Goal: Task Accomplishment & Management: Use online tool/utility

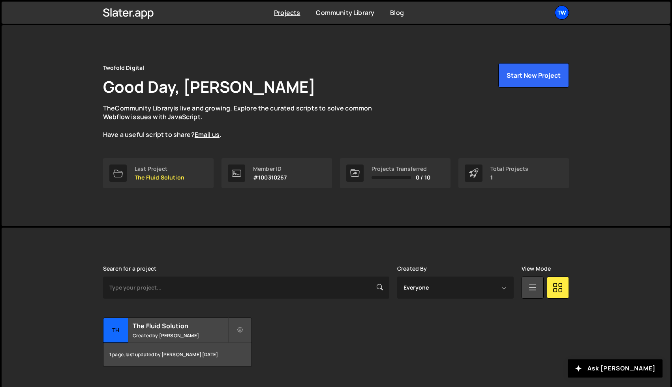
click at [566, 12] on div "Tw" at bounding box center [562, 13] width 14 height 14
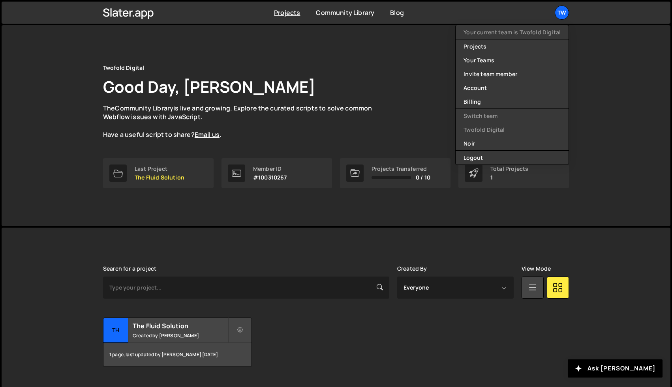
click at [70, 172] on div "Twofold Digital Good Day, Mike Mellor The Community Library is live and growing…" at bounding box center [336, 125] width 669 height 201
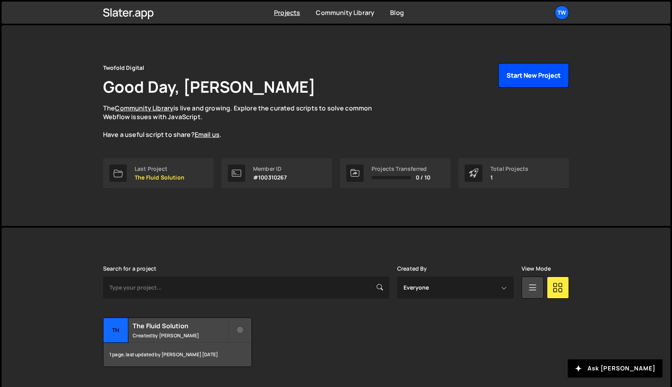
click at [506, 67] on button "Start New Project" at bounding box center [533, 75] width 71 height 24
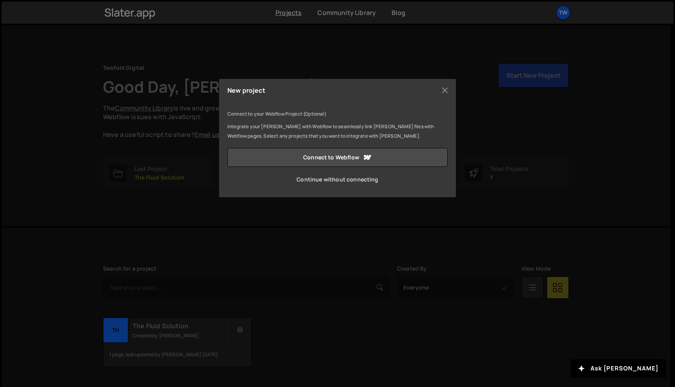
click at [352, 178] on link "Continue without connecting" at bounding box center [338, 179] width 220 height 19
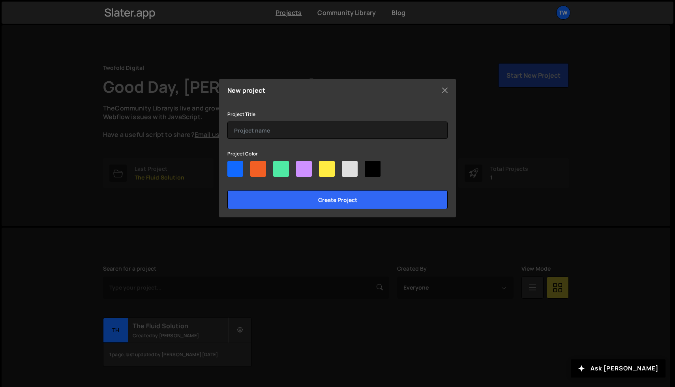
click at [235, 170] on div at bounding box center [236, 169] width 16 height 16
click at [233, 166] on input"] "radio" at bounding box center [230, 163] width 5 height 5
radio input"] "true"
click at [382, 171] on div at bounding box center [338, 170] width 220 height 19
click at [374, 167] on div at bounding box center [373, 169] width 16 height 16
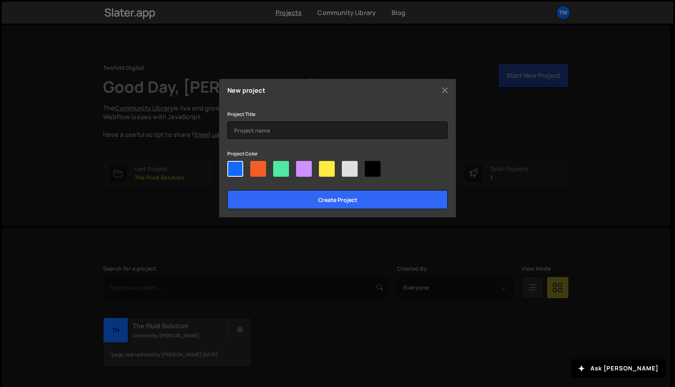
click at [370, 166] on input"] "radio" at bounding box center [367, 163] width 5 height 5
radio input"] "true"
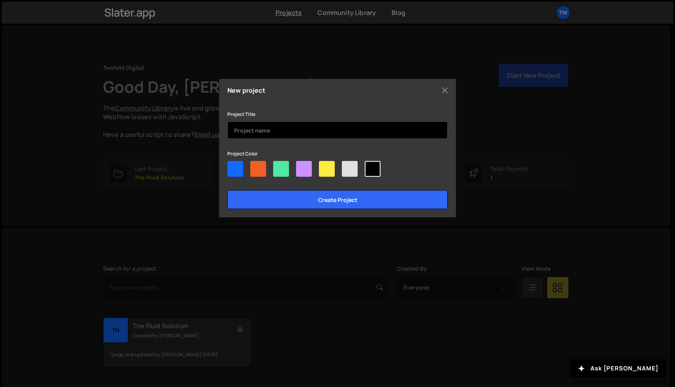
click at [295, 132] on input "text" at bounding box center [338, 130] width 220 height 17
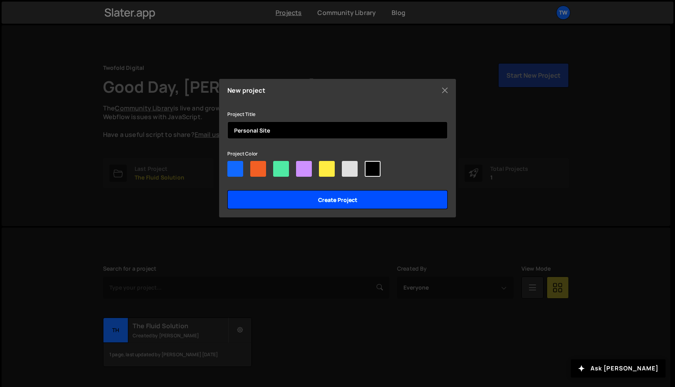
type input "Personal Site"
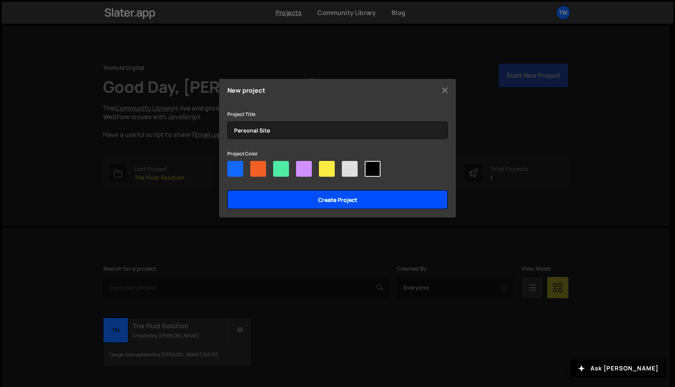
click at [329, 196] on input "Create project" at bounding box center [338, 199] width 220 height 19
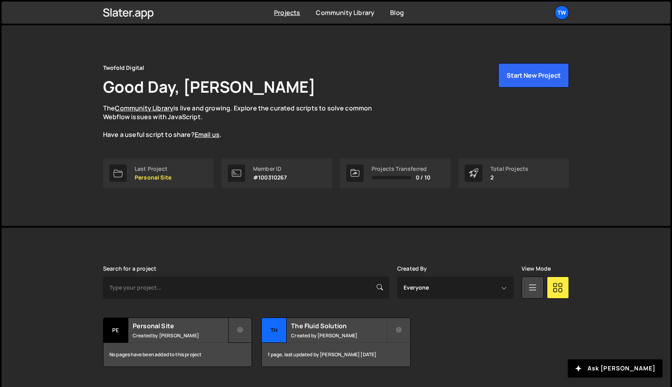
click at [239, 329] on icon at bounding box center [240, 331] width 6 height 8
click at [161, 313] on div "Search for a project Created By Everyone Mike Mellor View Mode Transfer Project…" at bounding box center [336, 317] width 466 height 102
click at [161, 325] on h2 "Personal Site" at bounding box center [180, 326] width 95 height 9
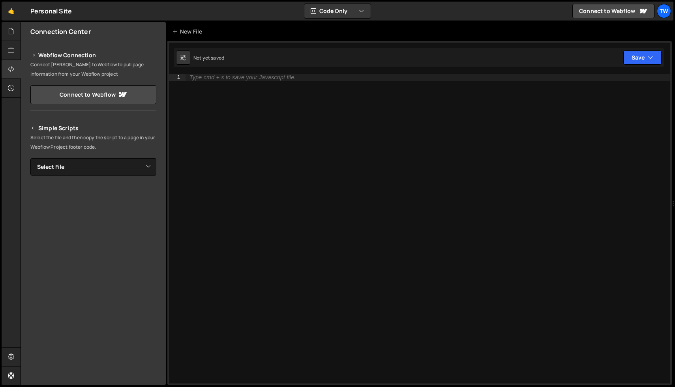
click at [202, 77] on div "Type cmd + s to save your Javascript file." at bounding box center [243, 78] width 106 height 6
click at [10, 60] on div at bounding box center [11, 69] width 19 height 19
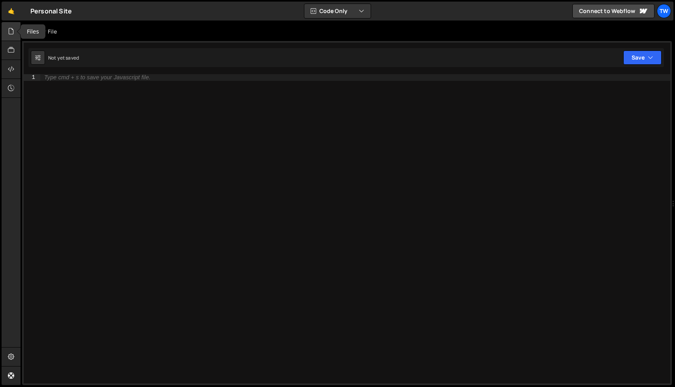
click at [10, 28] on icon at bounding box center [11, 31] width 6 height 9
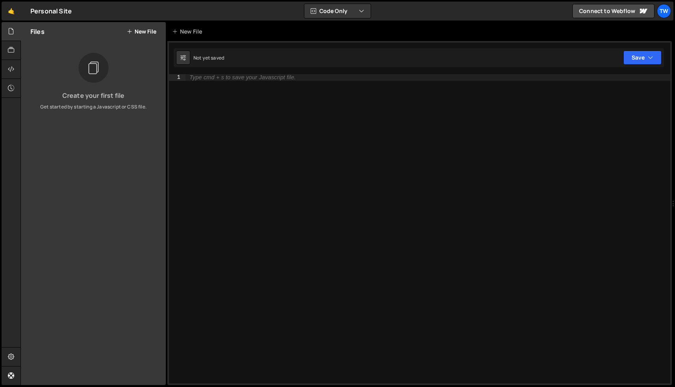
click at [150, 30] on button "New File" at bounding box center [142, 31] width 30 height 6
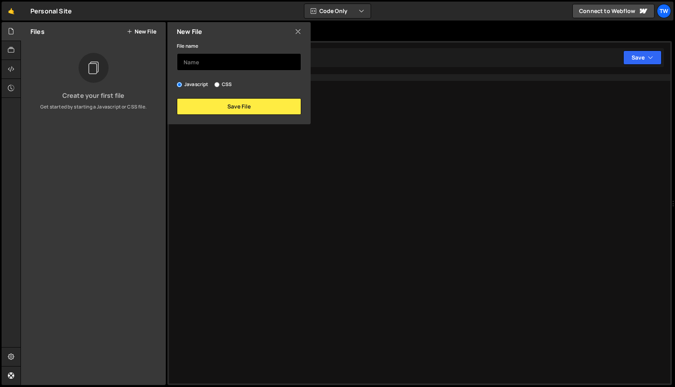
click at [199, 61] on input "text" at bounding box center [239, 61] width 124 height 17
type input "script"
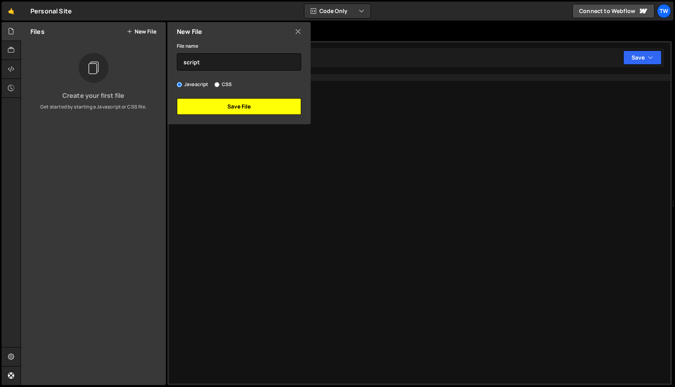
click at [226, 99] on button "Save File" at bounding box center [239, 106] width 124 height 17
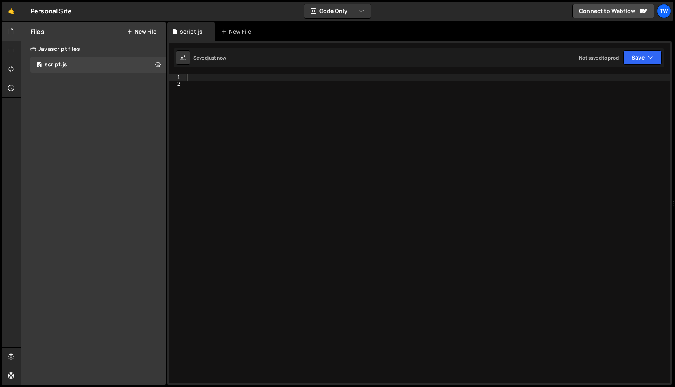
click at [228, 108] on div at bounding box center [428, 235] width 485 height 323
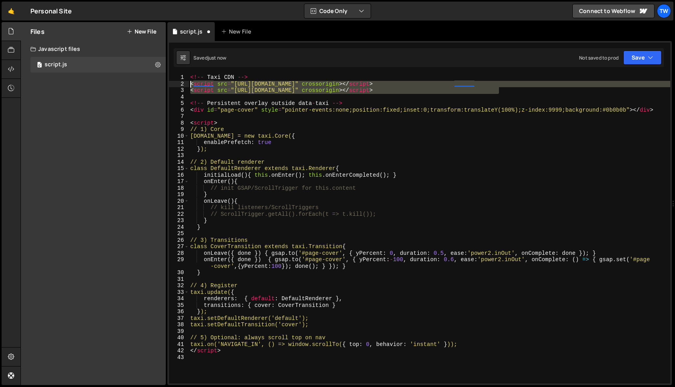
drag, startPoint x: 507, startPoint y: 90, endPoint x: 180, endPoint y: 84, distance: 327.5
click at [180, 84] on div "1 2 3 4 5 6 7 8 9 10 11 12 13 14 15 16 17 18 19 20 21 22 23 24 25 26 27 28 29 3…" at bounding box center [420, 229] width 502 height 310
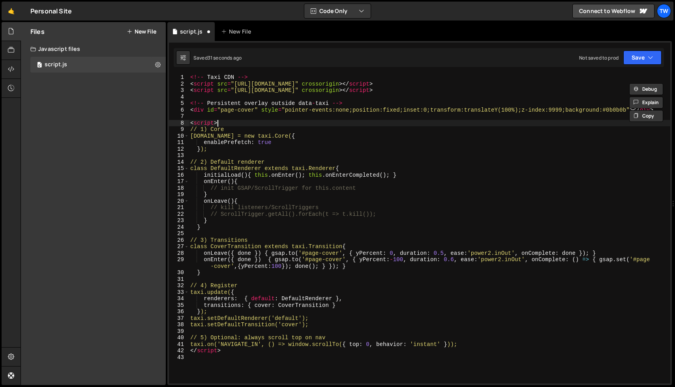
click at [220, 123] on div "<!-- Taxi CDN --> < script src = "https://unpkg.com/@unseenco/e@2.2.2/dist/e.um…" at bounding box center [430, 235] width 482 height 323
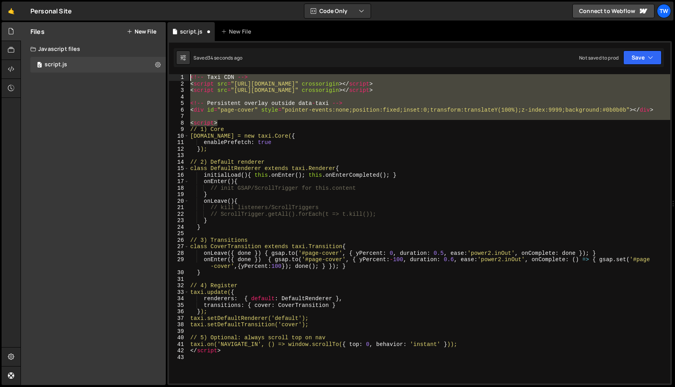
drag, startPoint x: 229, startPoint y: 124, endPoint x: 166, endPoint y: 68, distance: 84.2
click at [166, 68] on div "Files New File Create your first file Get started by starting a Javascript or C…" at bounding box center [348, 204] width 655 height 364
type textarea "<!-- Taxi CDN --> <script src="https://unpkg.com/@unseenco/e@2.2.2/dist/e.umd.j…"
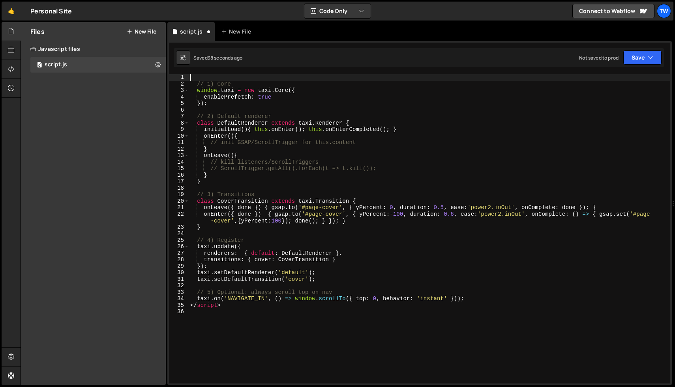
click at [227, 318] on div "// 1) Core window . taxi = new taxi . Core ({ enablePrefetch : true }) ; // 2) …" at bounding box center [430, 235] width 482 height 323
click at [228, 308] on div "// 1) Core window . taxi = new taxi . Core ({ enablePrefetch : true }) ; // 2) …" at bounding box center [430, 235] width 482 height 323
type textarea "</script>"
type textarea "<script>"
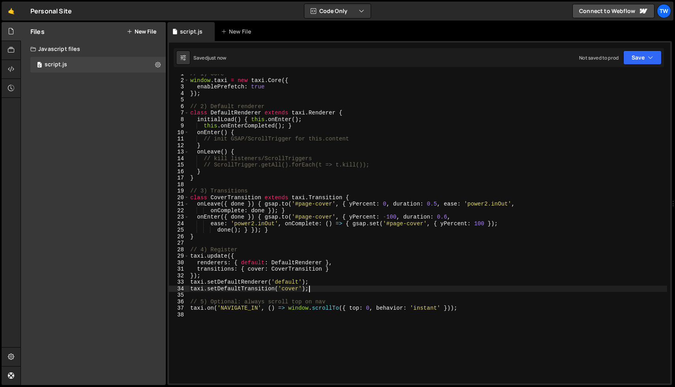
scroll to position [5, 0]
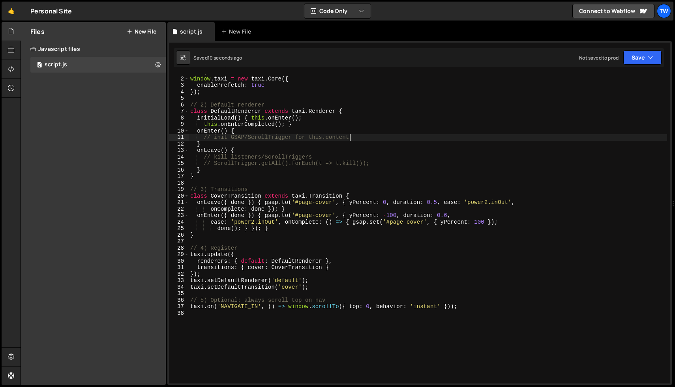
click at [353, 136] on div "// 1) Core window . taxi = new taxi . Core ({ enablePrefetch : true }) ; // 2) …" at bounding box center [428, 230] width 479 height 323
type textarea "// init GSAP/ScrollTrigger for this.content"
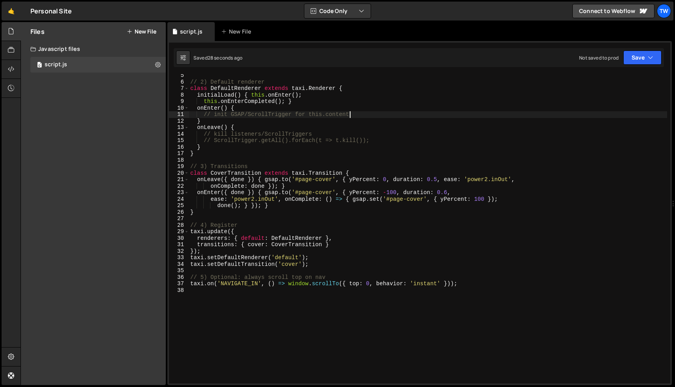
scroll to position [0, 0]
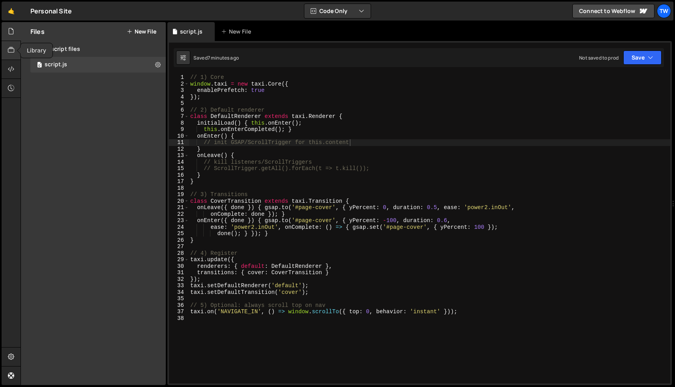
click at [11, 55] on div at bounding box center [11, 50] width 19 height 19
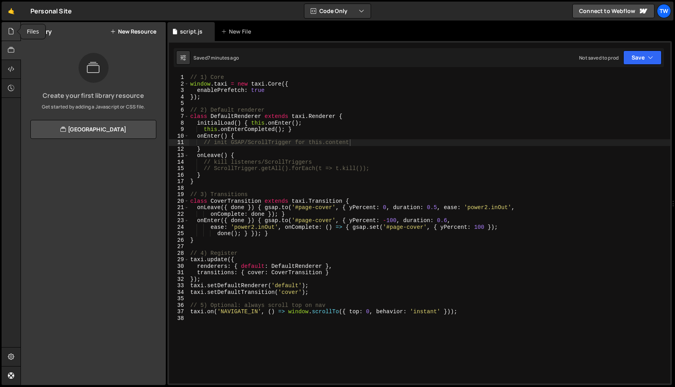
click at [11, 33] on icon at bounding box center [11, 31] width 6 height 9
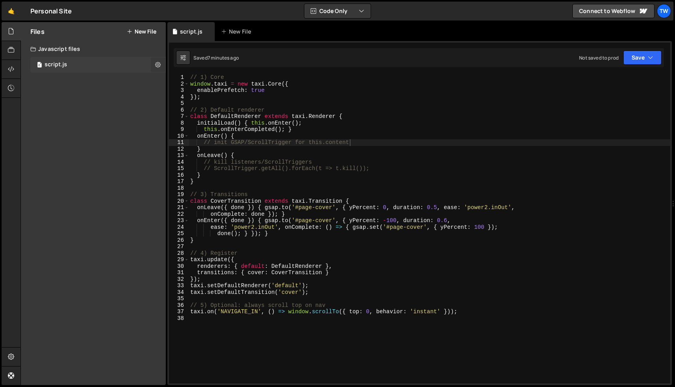
click at [158, 66] on icon at bounding box center [158, 65] width 6 height 8
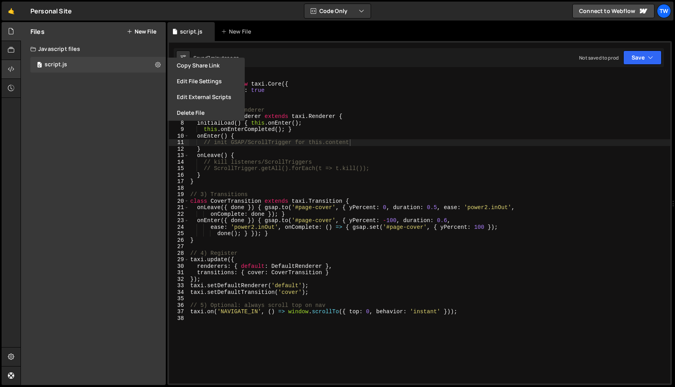
drag, startPoint x: 75, startPoint y: 104, endPoint x: 17, endPoint y: 63, distance: 70.8
click at [74, 104] on div "Files New File Create your first file Get started by starting a Javascript or C…" at bounding box center [93, 203] width 145 height 363
click at [8, 30] on icon at bounding box center [11, 31] width 6 height 9
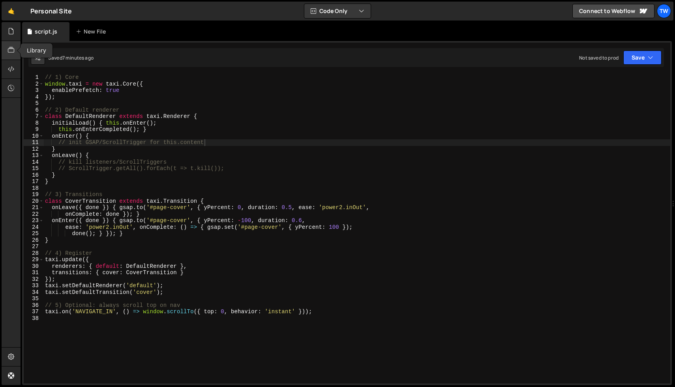
click at [11, 44] on div at bounding box center [11, 50] width 19 height 19
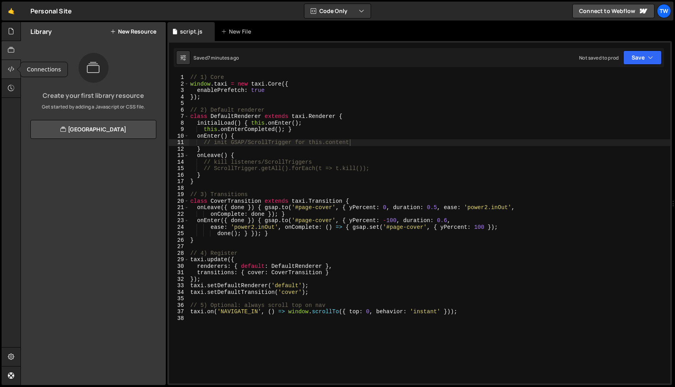
click at [15, 70] on div at bounding box center [11, 69] width 19 height 19
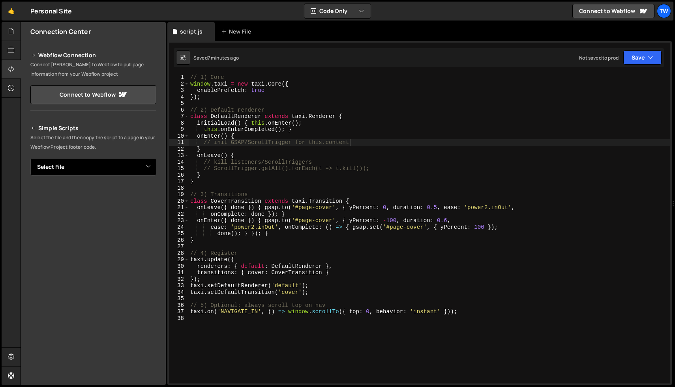
click at [148, 168] on select "Select File script.js" at bounding box center [93, 166] width 126 height 17
select select "48437"
click at [30, 158] on select "Select File script.js" at bounding box center [93, 166] width 126 height 17
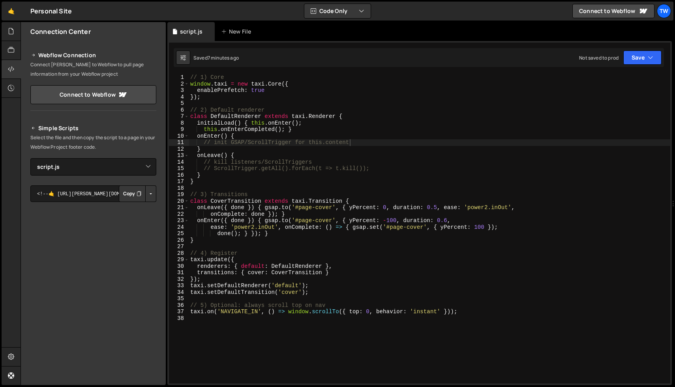
click at [152, 194] on button "Button group with nested dropdown" at bounding box center [150, 194] width 11 height 17
click at [134, 219] on link "Copy Production js" at bounding box center [123, 219] width 66 height 11
click at [343, 206] on div "// 1) Core window . taxi = new taxi . Core ({ enablePrefetch : true }) ; // 2) …" at bounding box center [430, 235] width 482 height 323
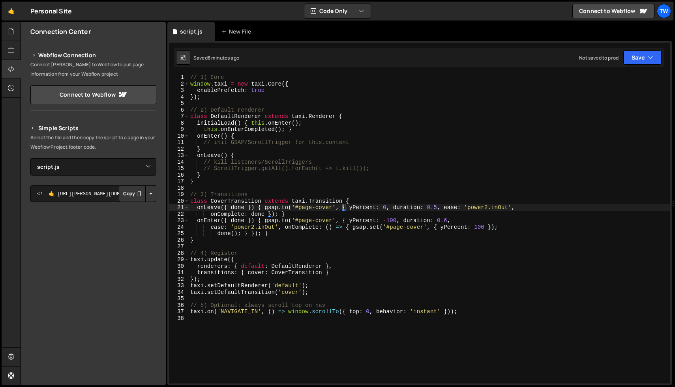
type textarea "taxi.on('NAVIGATE_IN', () => window.scrollTo({ top: 0, behavior: 'instant' }));"
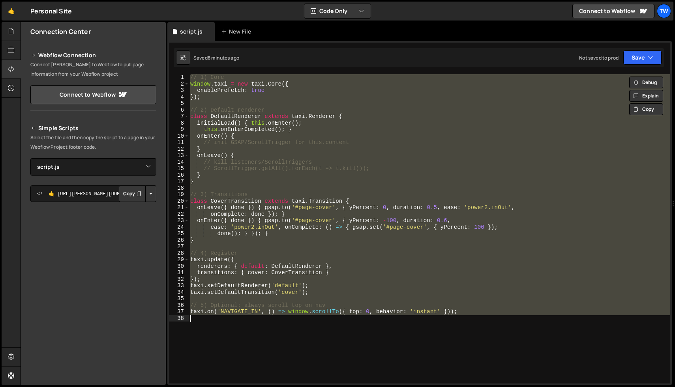
paste textarea
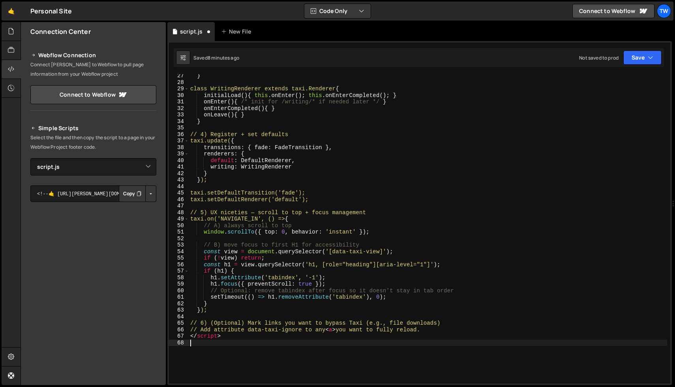
scroll to position [205, 0]
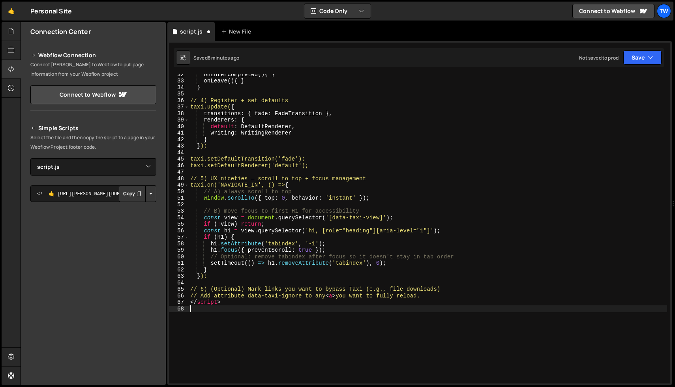
type textarea "</script>"
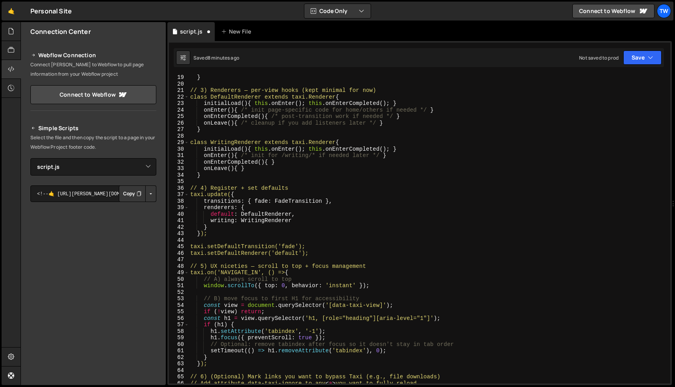
scroll to position [0, 0]
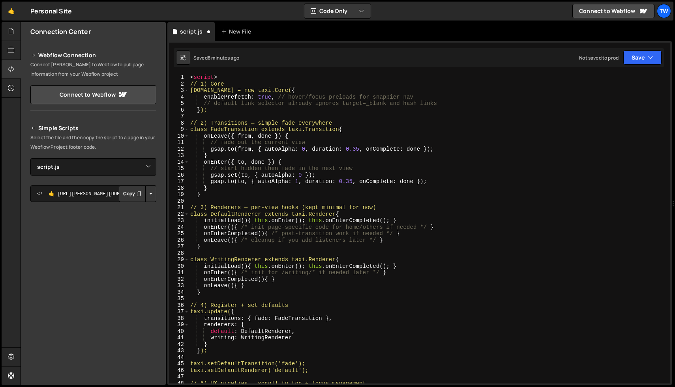
click at [240, 81] on div "< script > // 1) Core window.taxi = new taxi.Core( { enablePrefetch : true , //…" at bounding box center [428, 235] width 479 height 323
type textarea "<script>"
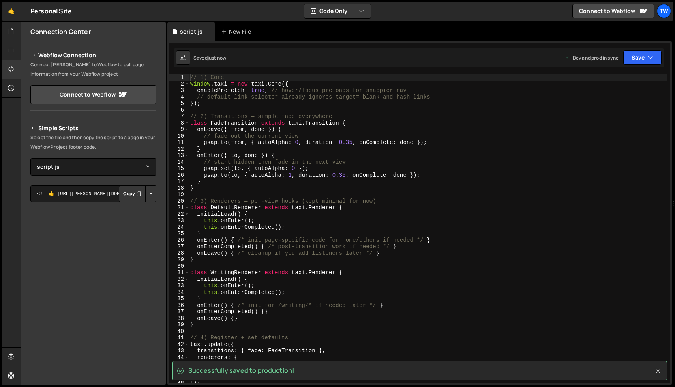
click at [661, 371] on icon at bounding box center [658, 372] width 8 height 8
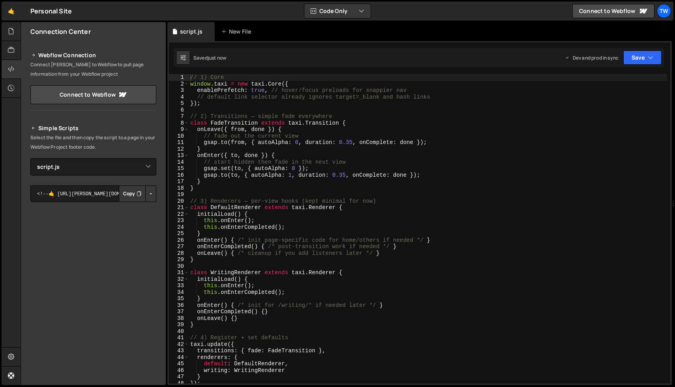
click at [476, 181] on div "// 1) Core window . taxi = new taxi . Core ({ enablePrefetch : true , // hover/…" at bounding box center [428, 235] width 479 height 323
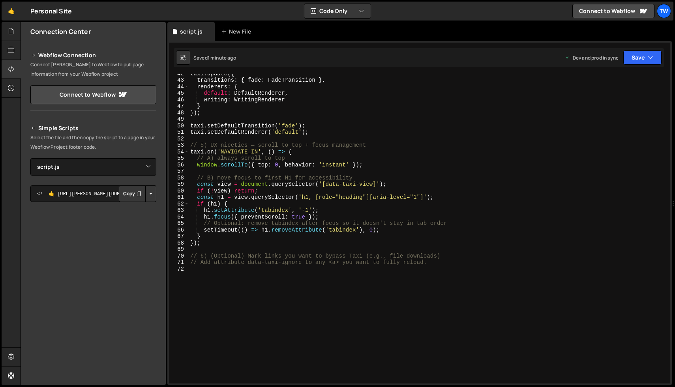
scroll to position [271, 0]
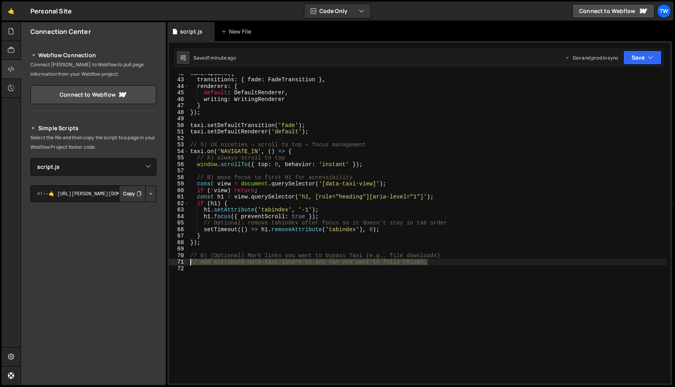
drag, startPoint x: 418, startPoint y: 264, endPoint x: 158, endPoint y: 254, distance: 260.1
click at [158, 254] on div "Files New File Create your first file Get started by starting a Javascript or C…" at bounding box center [348, 204] width 655 height 364
type textarea "// 6) (Optional) Mark links you want to bypass Taxi (e.g., file downloads) // A…"
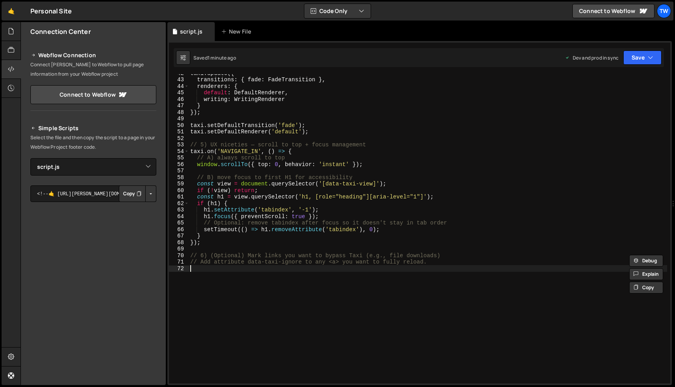
click at [240, 269] on div "taxi . update ({ transitions : { fade : FadeTransition } , renderers : { defaul…" at bounding box center [428, 231] width 479 height 323
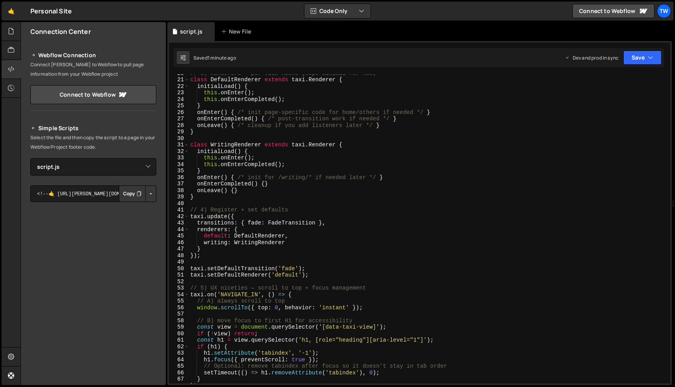
scroll to position [128, 0]
click at [215, 236] on div "// 3) Renderers — per-view hooks (kept minimal for now) class DefaultRenderer e…" at bounding box center [428, 232] width 479 height 323
click at [216, 245] on div "// 3) Renderers — per-view hooks (kept minimal for now) class DefaultRenderer e…" at bounding box center [428, 232] width 479 height 323
click at [309, 236] on div "// 3) Renderers — per-view hooks (kept minimal for now) class DefaultRenderer e…" at bounding box center [428, 232] width 479 height 323
type textarea "default: DefaultRenderer,"
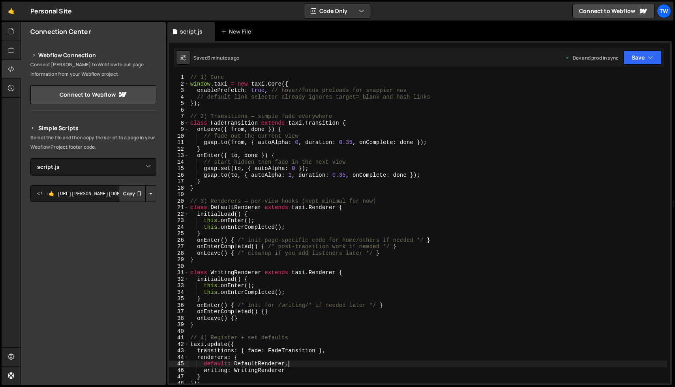
scroll to position [190, 0]
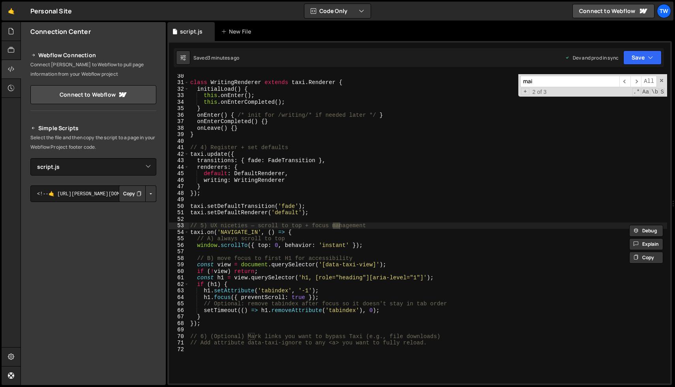
type input "main"
type textarea "// 5) UX niceties — scroll to top + focus management"
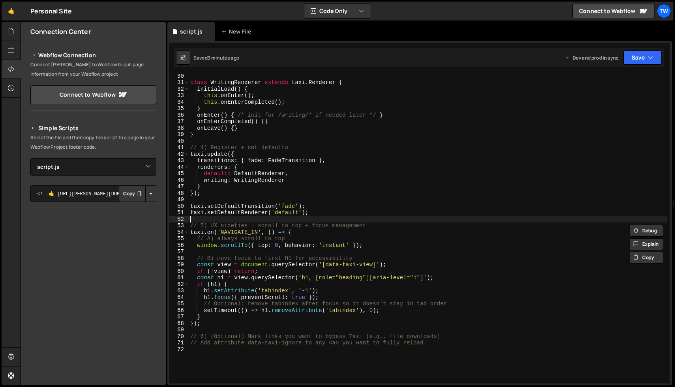
click at [326, 218] on div "class WritingRenderer extends taxi . Renderer { initialLoad ( ) { this . onEnte…" at bounding box center [428, 234] width 479 height 323
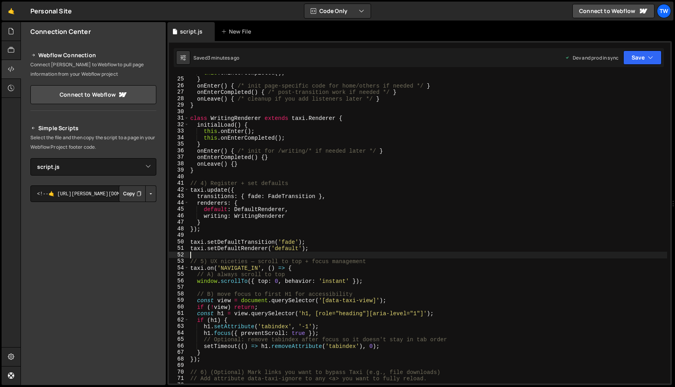
scroll to position [155, 0]
click at [217, 209] on div "this . onEnterCompleted ( ) ; } onEnter ( ) { /* init page-specific code for ho…" at bounding box center [428, 231] width 479 height 323
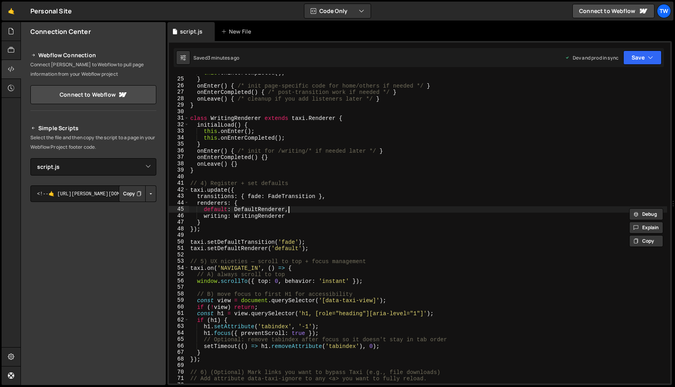
click at [308, 210] on div "this . onEnterCompleted ( ) ; } onEnter ( ) { /* init page-specific code for ho…" at bounding box center [428, 231] width 479 height 323
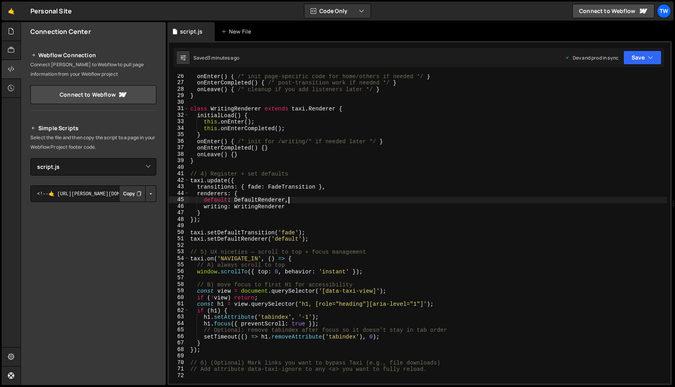
click at [216, 200] on div "onEnter ( ) { /* init page-specific code for home/others if needed */ } onEnter…" at bounding box center [428, 234] width 479 height 323
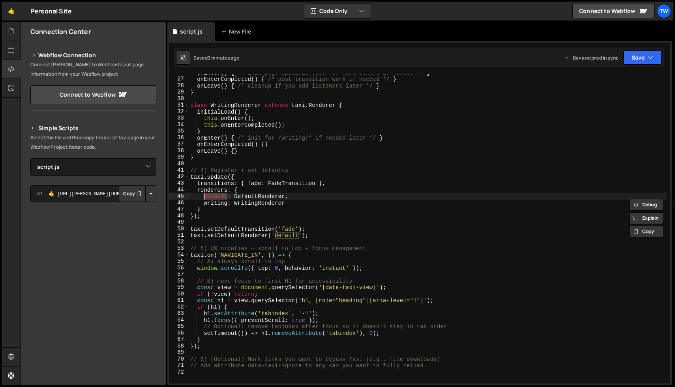
scroll to position [171, 0]
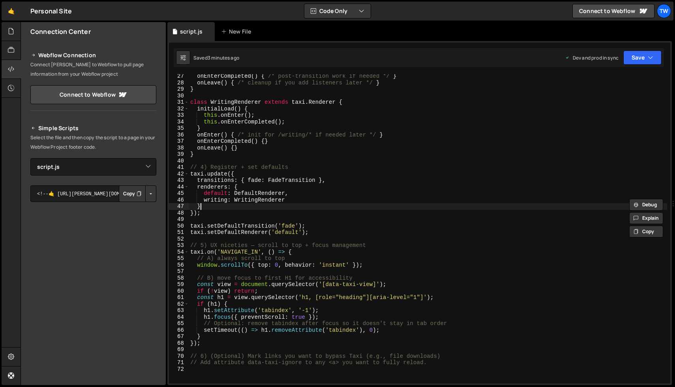
click at [326, 206] on div "onEnterCompleted ( ) { /* post-transition work if needed */ } onLeave ( ) { /* …" at bounding box center [428, 234] width 479 height 323
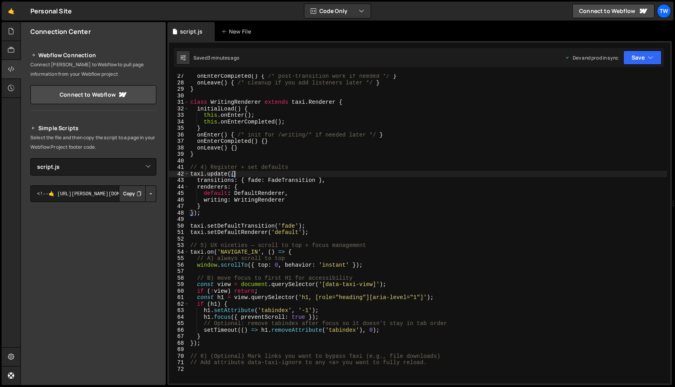
click at [339, 175] on div "onEnterCompleted ( ) { /* post-transition work if needed */ } onLeave ( ) { /* …" at bounding box center [428, 234] width 479 height 323
type textarea "taxi.update({"
click at [337, 160] on div "onEnterCompleted ( ) { /* post-transition work if needed */ } onLeave ( ) { /* …" at bounding box center [428, 234] width 479 height 323
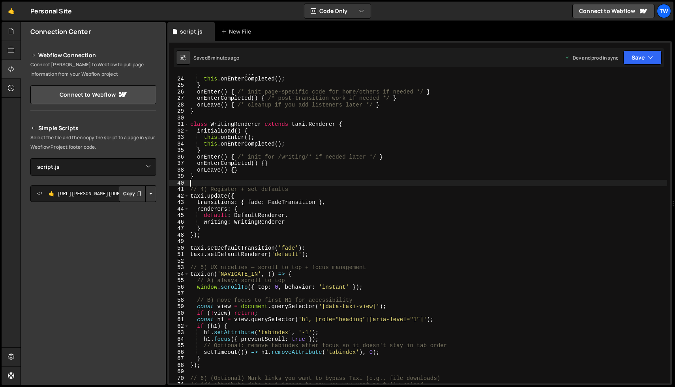
scroll to position [0, 0]
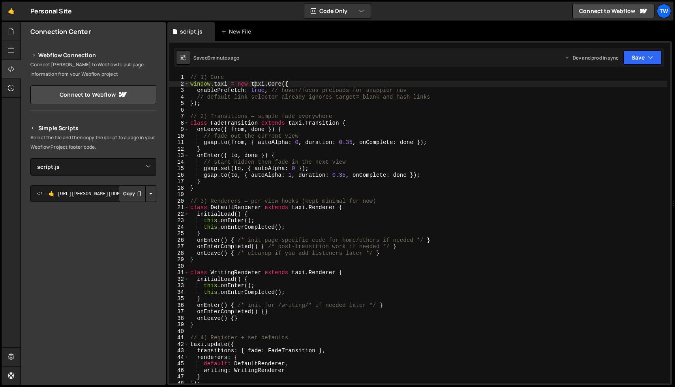
click at [254, 84] on div "// 1) Core window . taxi = new taxi . Core ({ enablePrefetch : true , // hover/…" at bounding box center [428, 235] width 479 height 323
click at [354, 185] on div "// 1) Core window . taxi = new taxi . Core ({ enablePrefetch : true , // hover/…" at bounding box center [428, 235] width 479 height 323
type textarea "// Add attribute data-taxi-ignore to any <a> you want to fully reload."
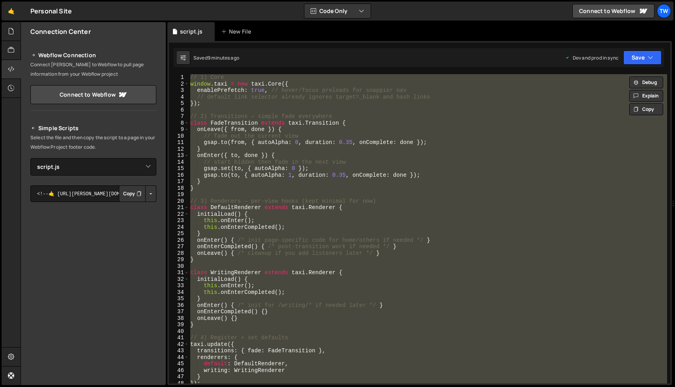
paste textarea
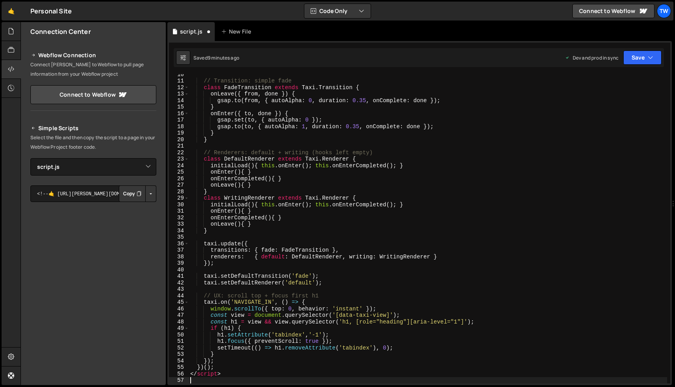
scroll to position [62, 0]
type textarea "</script>"
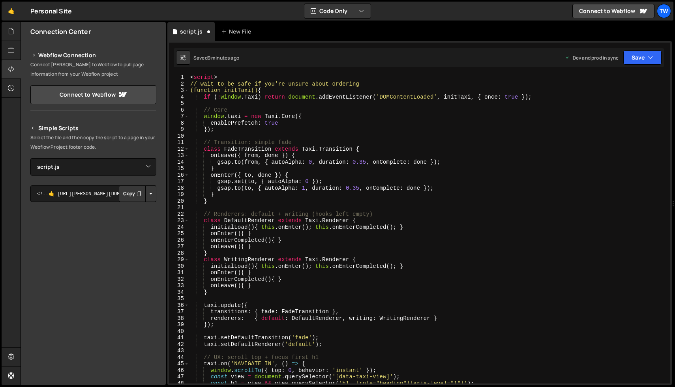
scroll to position [0, 0]
click at [314, 73] on div "1 Type cmd + s to save your Javascript file. הההההההההההההההההההההההההההההההההה…" at bounding box center [419, 213] width 505 height 344
type textarea "<script>"
click at [282, 78] on div "< script > // wait to be safe if you're unsure about ordering (function initTax…" at bounding box center [428, 235] width 479 height 323
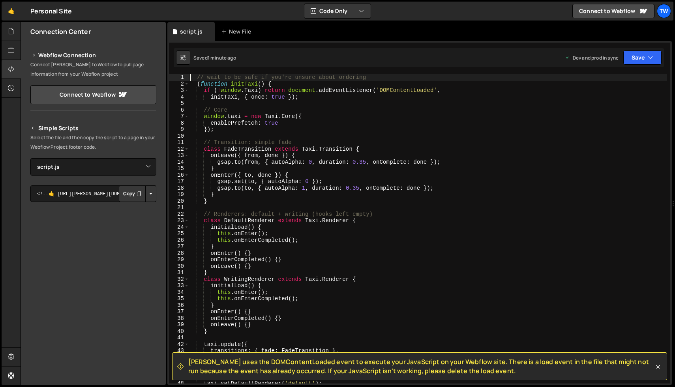
click at [306, 148] on div "// wait to be safe if you're unsure about ordering ( function initTaxi ( ) { if…" at bounding box center [428, 235] width 479 height 323
click at [267, 118] on div "// wait to be safe if you're unsure about ordering ( function initTaxi ( ) { if…" at bounding box center [428, 235] width 479 height 323
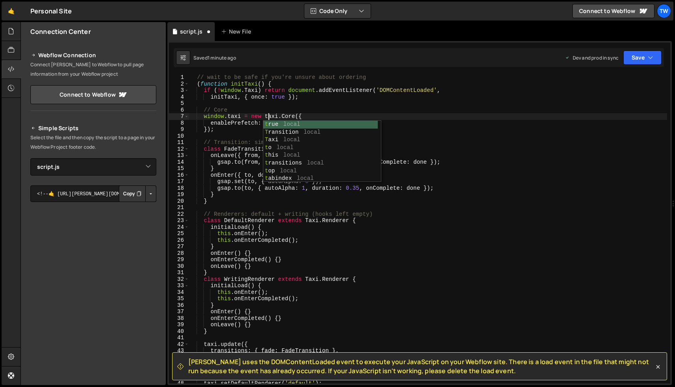
scroll to position [0, 5]
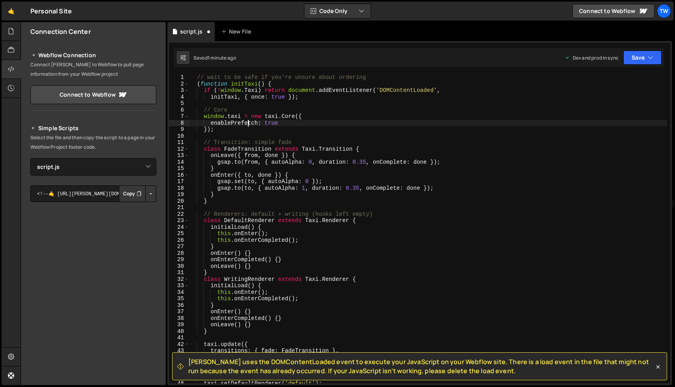
click at [246, 122] on div "// wait to be safe if you're unsure about ordering ( function initTaxi ( ) { if…" at bounding box center [428, 235] width 479 height 323
click at [249, 90] on div "// wait to be safe if you're unsure about ordering ( function initTaxi ( ) { if…" at bounding box center [428, 235] width 479 height 323
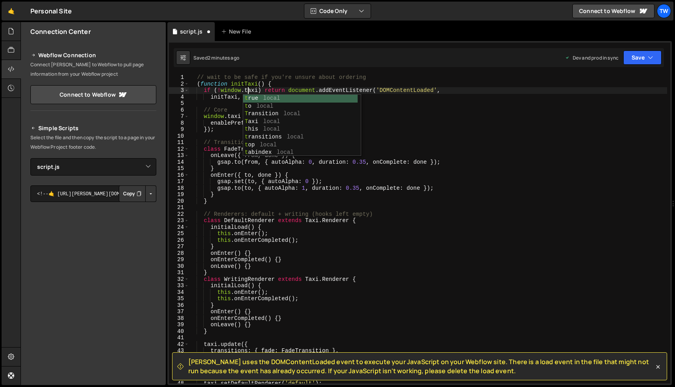
click at [228, 129] on div "// wait to be safe if you're unsure about ordering ( function initTaxi ( ) { if…" at bounding box center [428, 235] width 479 height 323
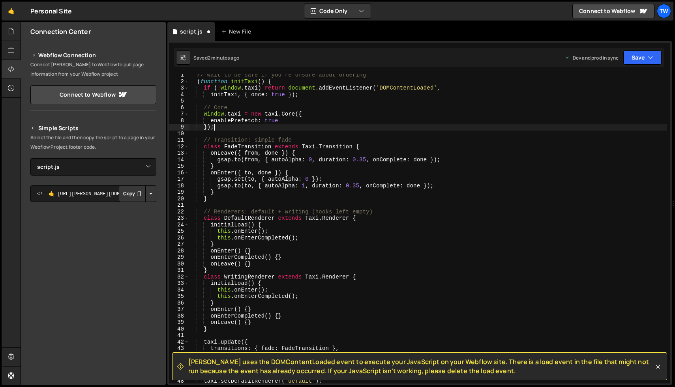
scroll to position [2, 0]
type textarea "});"
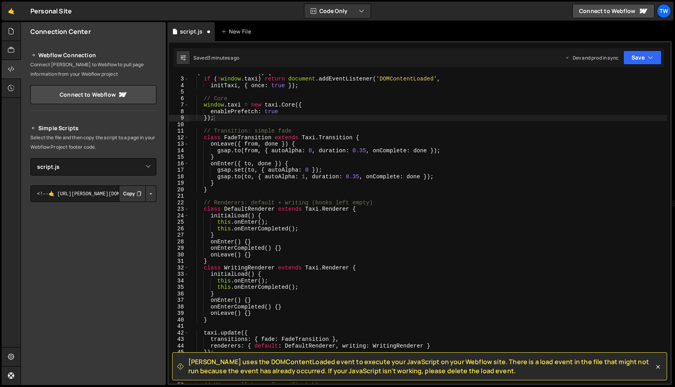
scroll to position [0, 0]
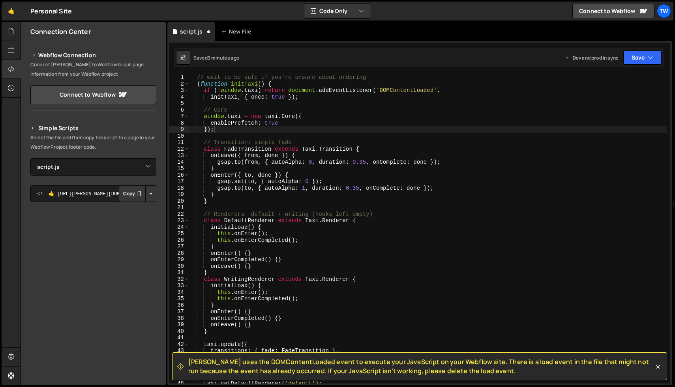
click at [297, 137] on div "// wait to be safe if you're unsure about ordering ( function initTaxi ( ) { if…" at bounding box center [428, 235] width 479 height 323
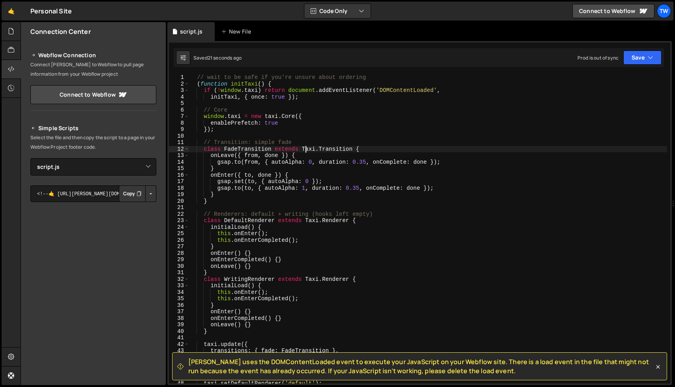
click at [306, 148] on div "// wait to be safe if you're unsure about ordering ( function initTaxi ( ) { if…" at bounding box center [428, 235] width 479 height 323
click at [278, 201] on div "// wait to be safe if you're unsure about ordering ( function initTaxi ( ) { if…" at bounding box center [428, 235] width 479 height 323
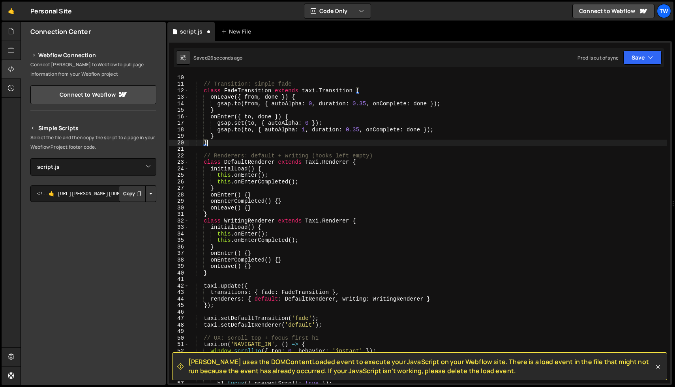
scroll to position [59, 0]
click at [309, 162] on div "// Transition: simple fade class FadeTransition extends taxi . Transition { onL…" at bounding box center [428, 235] width 479 height 323
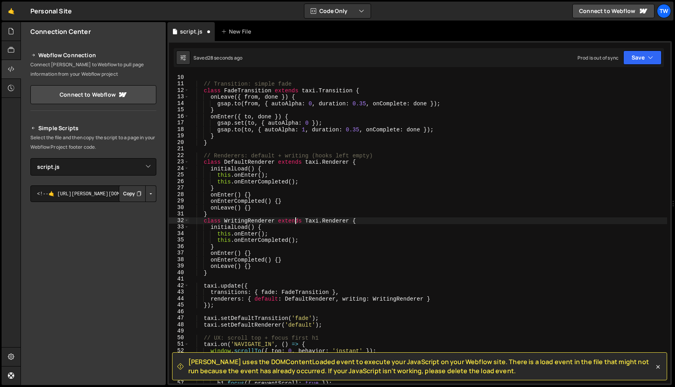
click at [295, 218] on div "// Transition: simple fade class FadeTransition extends taxi . Transition { onL…" at bounding box center [428, 235] width 479 height 323
click at [310, 219] on div "// Transition: simple fade class FadeTransition extends taxi . Transition { onL…" at bounding box center [428, 235] width 479 height 323
click at [281, 171] on div "// Transition: simple fade class FadeTransition extends taxi . Transition { onL…" at bounding box center [428, 235] width 479 height 323
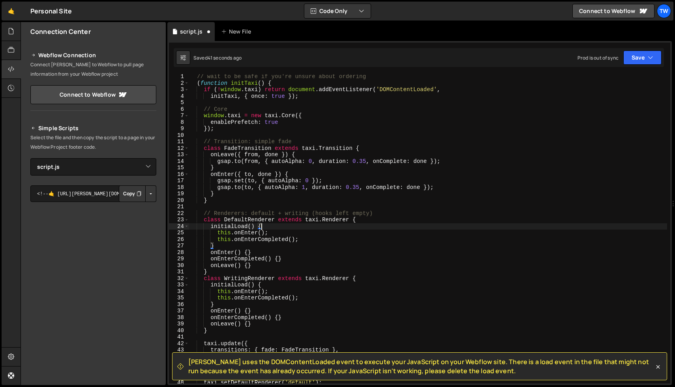
scroll to position [0, 0]
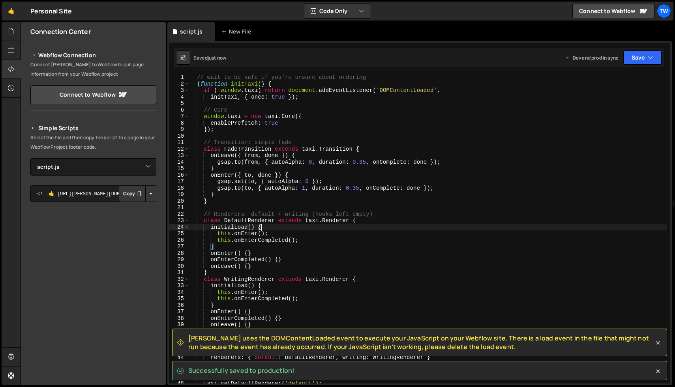
click at [659, 344] on icon at bounding box center [658, 343] width 8 height 8
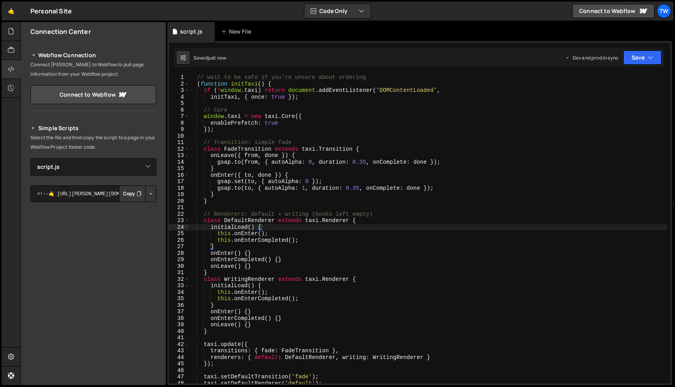
click at [462, 155] on div "// wait to be safe if you're unsure about ordering ( function initTaxi ( ) { if…" at bounding box center [428, 235] width 479 height 323
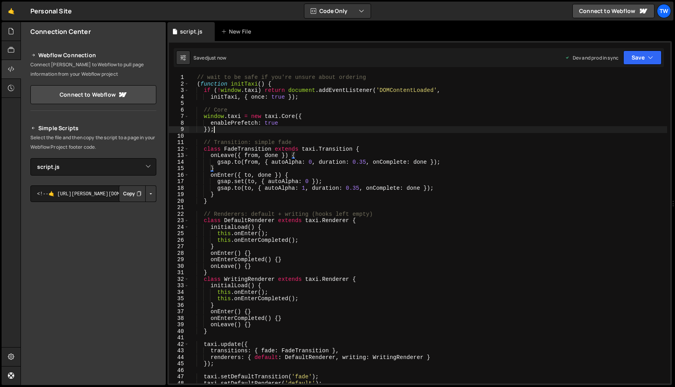
click at [419, 129] on div "// wait to be safe if you're unsure about ordering ( function initTaxi ( ) { if…" at bounding box center [428, 235] width 479 height 323
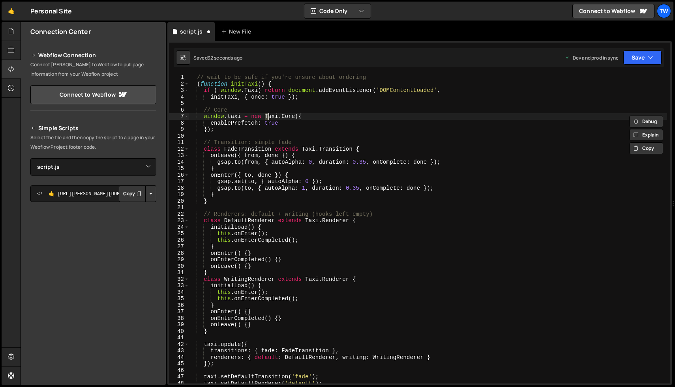
click at [347, 184] on div "// wait to be safe if you're unsure about ordering ( function initTaxi ( ) { if…" at bounding box center [428, 235] width 479 height 323
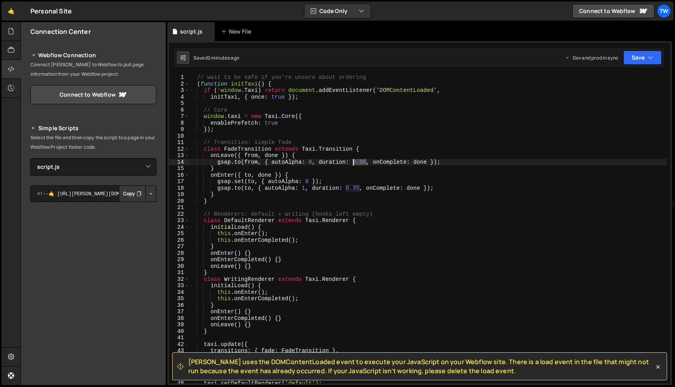
drag, startPoint x: 366, startPoint y: 163, endPoint x: 354, endPoint y: 163, distance: 11.8
click at [354, 163] on div "// wait to be safe if you're unsure about ordering ( function initTaxi ( ) { if…" at bounding box center [428, 235] width 479 height 323
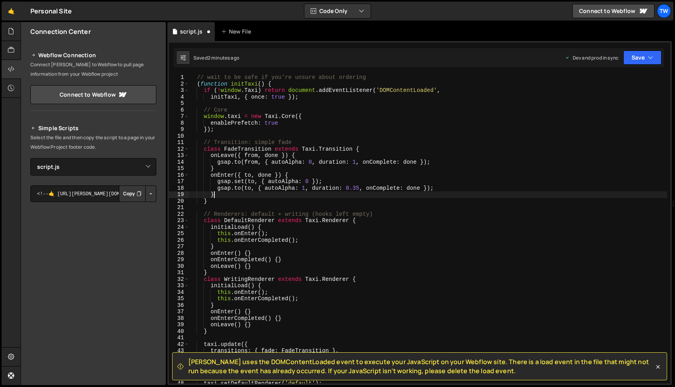
click at [325, 198] on div "// wait to be safe if you're unsure about ordering ( function initTaxi ( ) { if…" at bounding box center [428, 235] width 479 height 323
drag, startPoint x: 359, startPoint y: 190, endPoint x: 348, endPoint y: 189, distance: 11.1
click at [348, 189] on div "// wait to be safe if you're unsure about ordering ( function initTaxi ( ) { if…" at bounding box center [428, 235] width 479 height 323
click at [444, 179] on div "// wait to be safe if you're unsure about ordering ( function initTaxi ( ) { if…" at bounding box center [428, 235] width 479 height 323
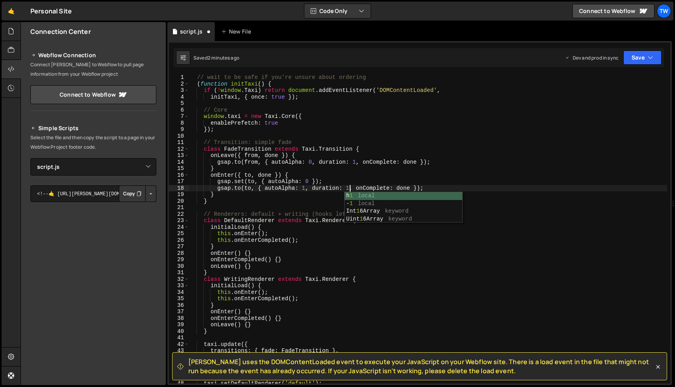
type textarea "gsap.set(to, { autoAlpha: 0 });"
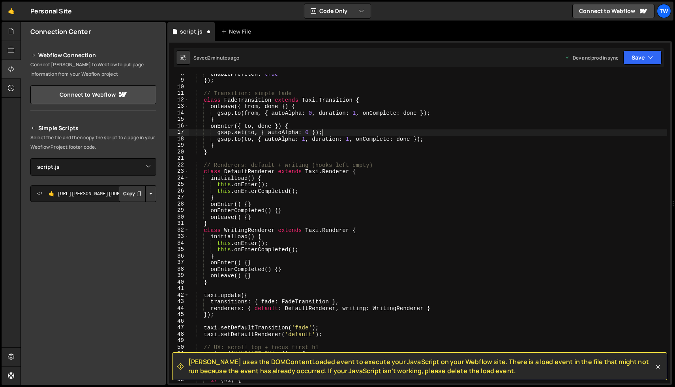
scroll to position [0, 0]
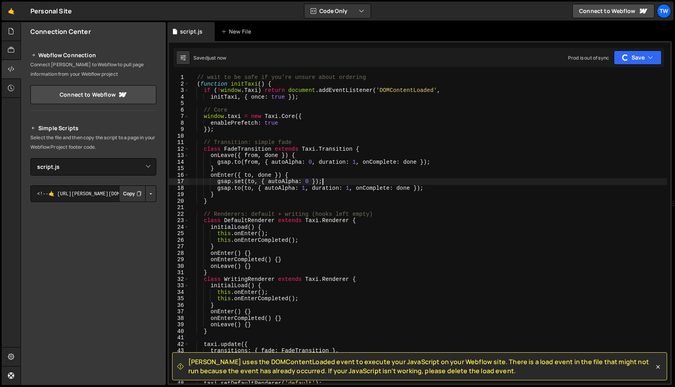
click at [421, 134] on div "// wait to be safe if you're unsure about ordering ( function initTaxi ( ) { if…" at bounding box center [428, 235] width 479 height 323
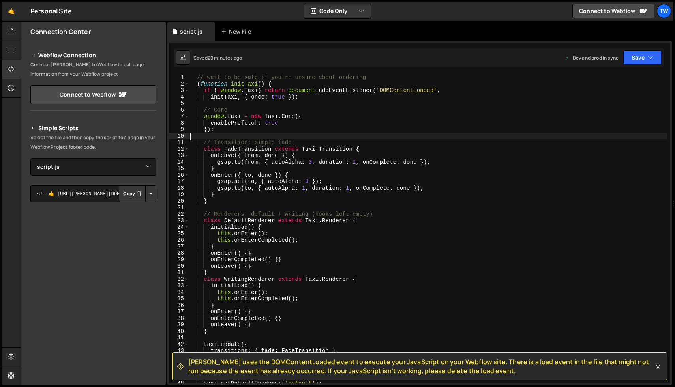
click at [318, 131] on div "// wait to be safe if you're unsure about ordering ( function initTaxi ( ) { if…" at bounding box center [428, 235] width 479 height 323
type textarea "})();"
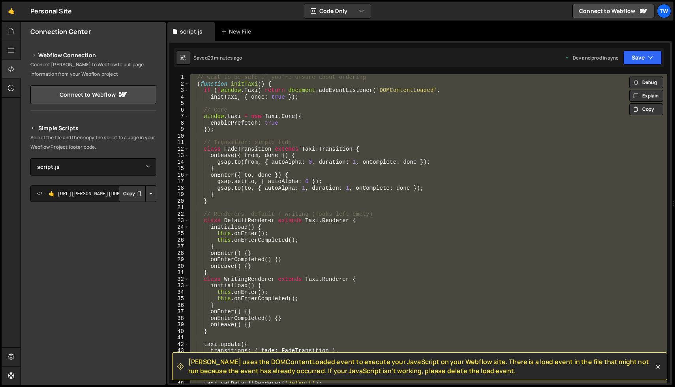
paste textarea
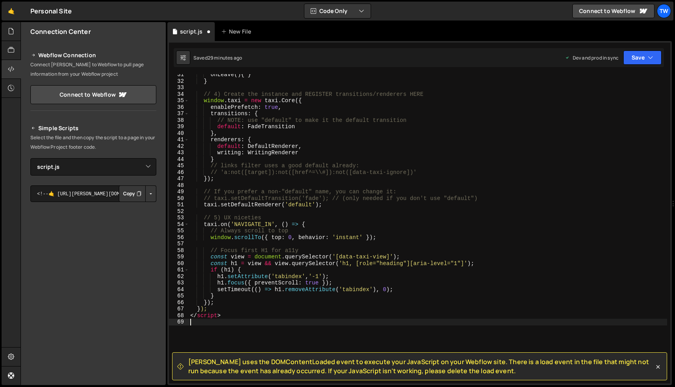
scroll to position [259, 0]
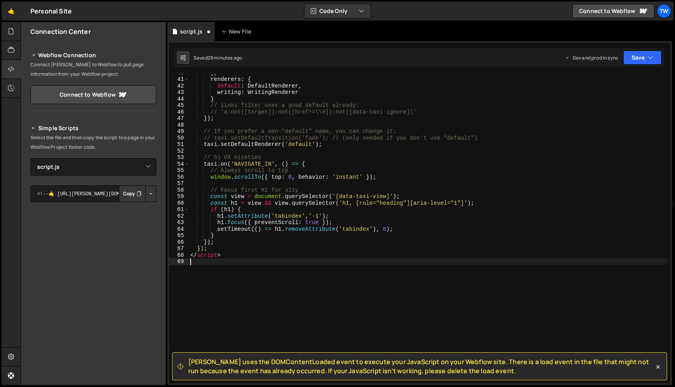
type textarea "</script>"
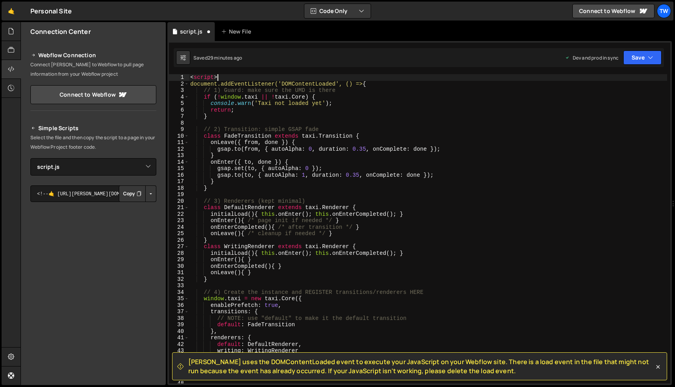
click at [244, 79] on div "< script > document.addEventListener('DOMContentLoaded', () => { // 1) Guard: m…" at bounding box center [428, 235] width 479 height 323
type textarea "<script>"
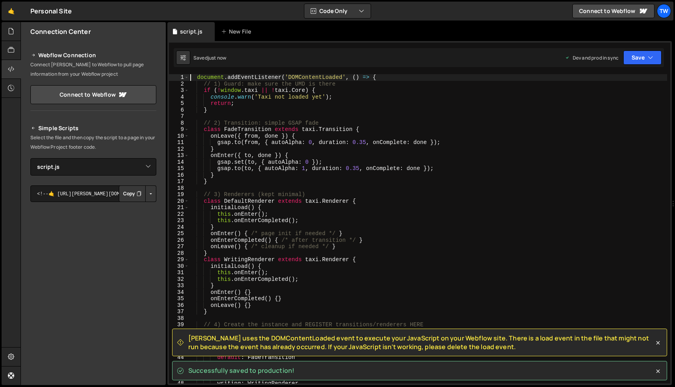
click at [194, 77] on div "document . addEventListener ( 'DOMContentLoaded' , ( ) => { // 1) Guard: make s…" at bounding box center [428, 235] width 479 height 323
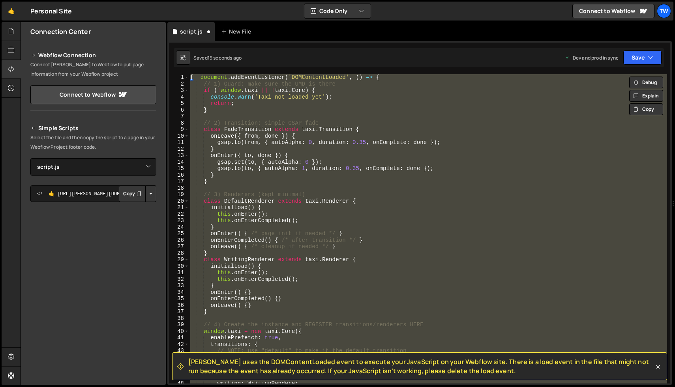
type textarea "});"
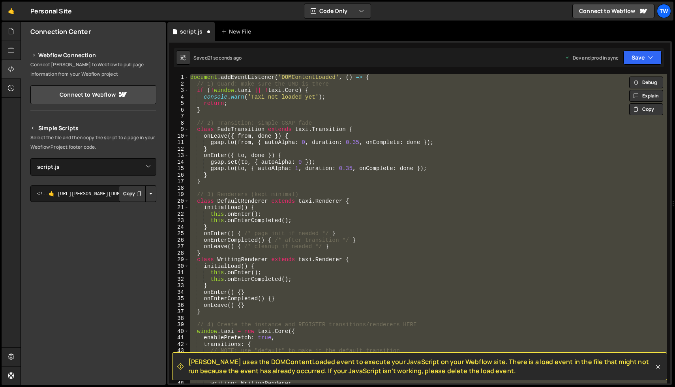
click at [231, 207] on div "document . addEventListener ( 'DOMContentLoaded' , ( ) => { // 1) Guard: make s…" at bounding box center [428, 229] width 479 height 310
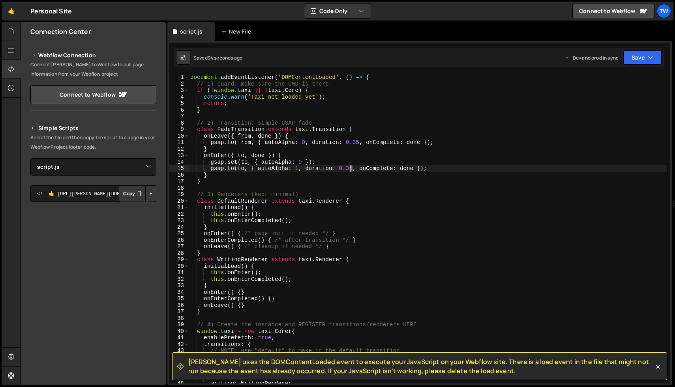
drag, startPoint x: 352, startPoint y: 167, endPoint x: 348, endPoint y: 167, distance: 4.7
click at [348, 167] on div "document . addEventListener ( 'DOMContentLoaded' , ( ) => { // 1) Guard: make s…" at bounding box center [428, 235] width 479 height 323
drag, startPoint x: 359, startPoint y: 141, endPoint x: 354, endPoint y: 141, distance: 5.9
click at [354, 141] on div "document . addEventListener ( 'DOMContentLoaded' , ( ) => { // 1) Guard: make s…" at bounding box center [428, 235] width 479 height 323
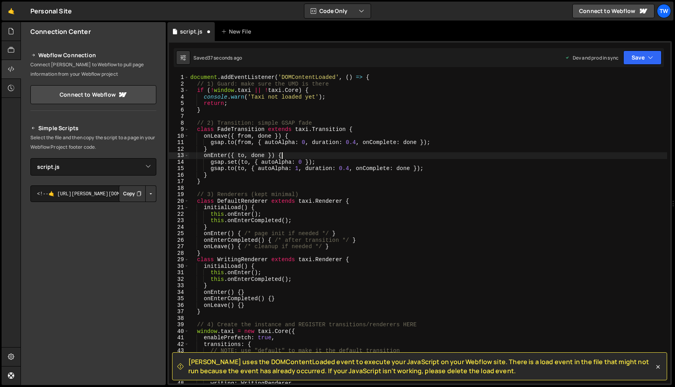
click at [376, 156] on div "document . addEventListener ( 'DOMContentLoaded' , ( ) => { // 1) Guard: make s…" at bounding box center [428, 235] width 479 height 323
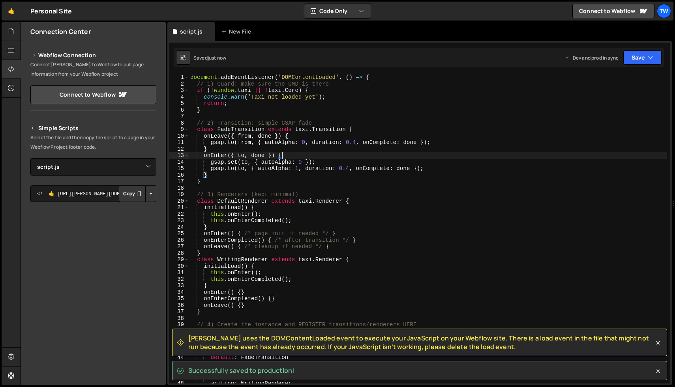
type textarea "onEnter({ to, done }) {"
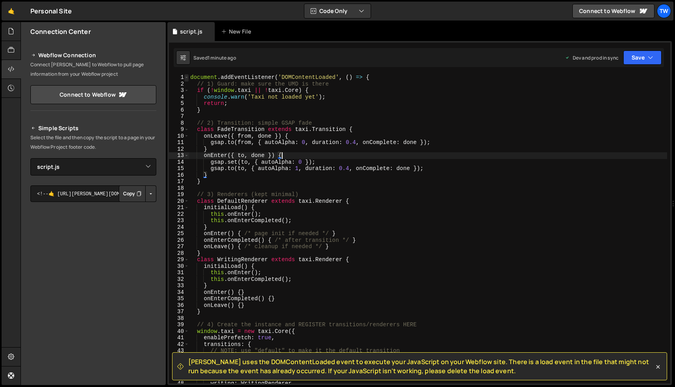
click at [187, 76] on span at bounding box center [186, 77] width 4 height 7
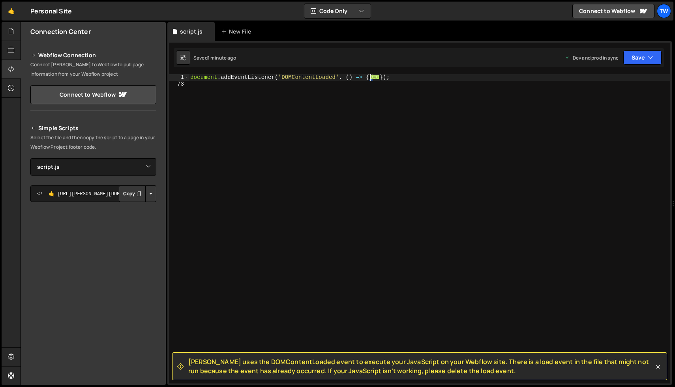
click at [259, 119] on div "document . addEventListener ( 'DOMContentLoaded' , ( ) => { ... }) ;" at bounding box center [430, 235] width 482 height 323
click at [187, 78] on span at bounding box center [186, 77] width 4 height 7
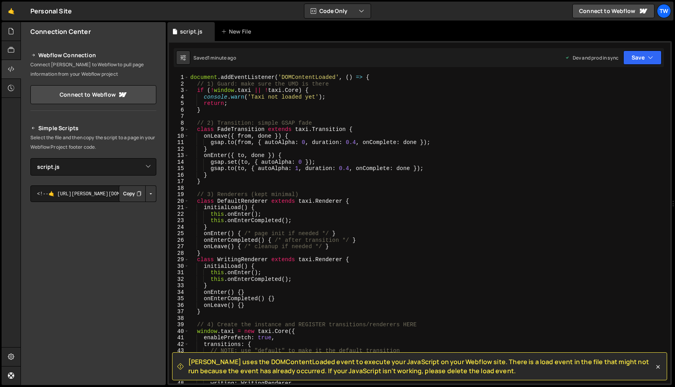
click at [351, 83] on div "document . addEventListener ( 'DOMContentLoaded' , ( ) => { // 1) Guard: make s…" at bounding box center [428, 235] width 479 height 323
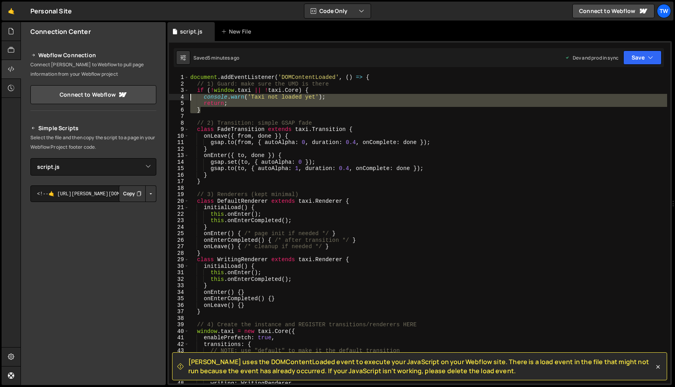
drag, startPoint x: 220, startPoint y: 110, endPoint x: 181, endPoint y: 71, distance: 54.7
click at [181, 71] on div "Slater uses the DOMContentLoaded event to execute your JavaScript on your Webfl…" at bounding box center [419, 213] width 505 height 344
type textarea "document.addEventListener('DOMContentLoaded', () => { // 1) Guard: make sure th…"
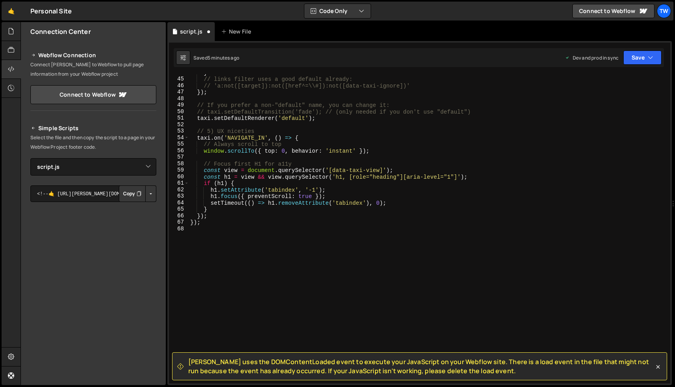
scroll to position [285, 0]
drag, startPoint x: 181, startPoint y: 224, endPoint x: 175, endPoint y: 224, distance: 6.4
click at [175, 224] on div "44 45 46 47 48 49 50 51 52 53 54 55 56 57 58 59 60 61 62 63 64 65 66 67 68 } //…" at bounding box center [420, 229] width 502 height 310
type textarea "});"
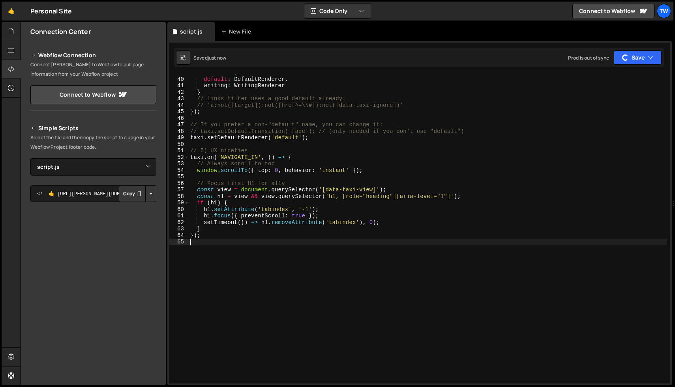
scroll to position [0, 0]
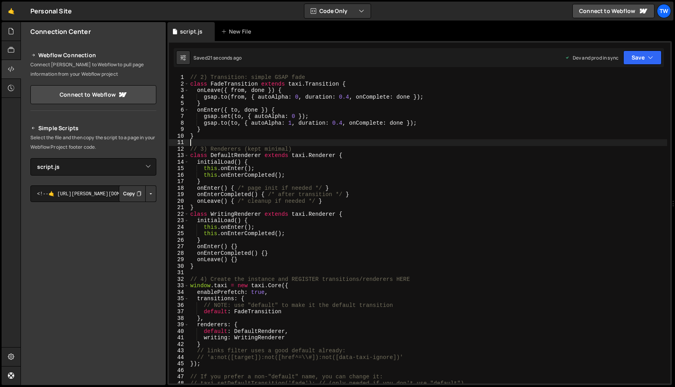
click at [299, 143] on div "// 2) Transition: simple GSAP fade class FadeTransition extends taxi . Transiti…" at bounding box center [428, 235] width 479 height 323
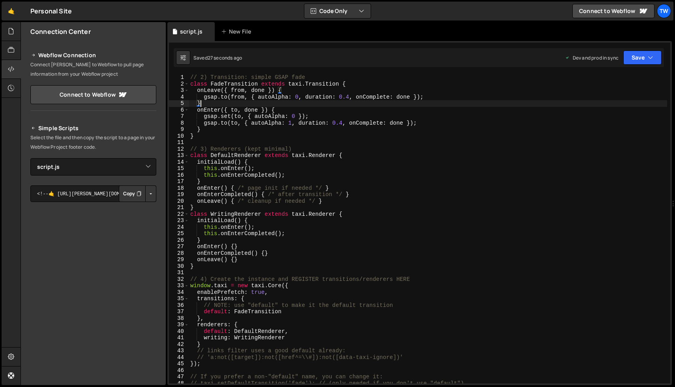
click at [236, 101] on div "// 2) Transition: simple GSAP fade class FadeTransition extends taxi . Transiti…" at bounding box center [428, 235] width 479 height 323
type textarea "}"
click at [13, 73] on icon at bounding box center [11, 69] width 6 height 9
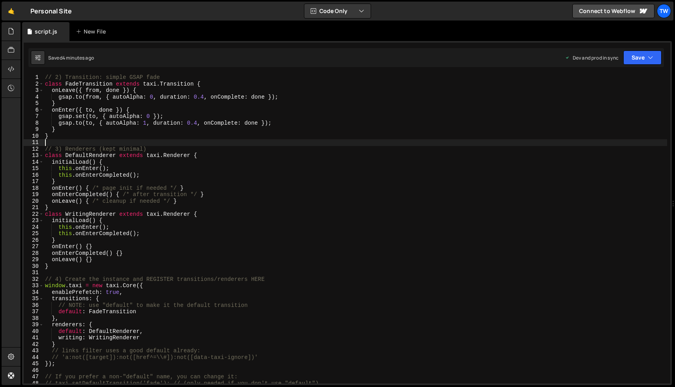
click at [80, 143] on div "// 2) Transition: simple GSAP fade class FadeTransition extends taxi . Transiti…" at bounding box center [355, 235] width 624 height 323
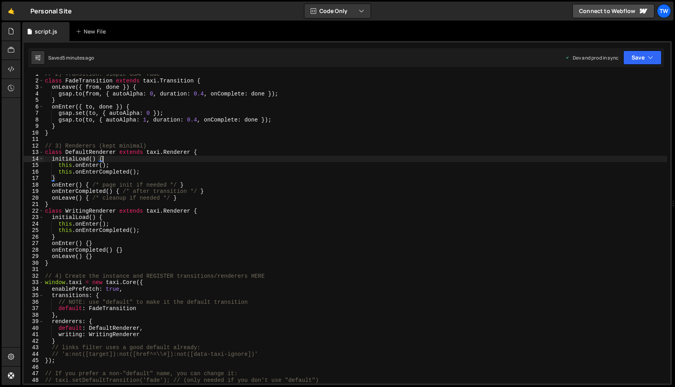
click at [139, 160] on div "// 2) Transition: simple GSAP fade class FadeTransition extends taxi . Transiti…" at bounding box center [355, 232] width 624 height 323
drag, startPoint x: 58, startPoint y: 166, endPoint x: 113, endPoint y: 165, distance: 55.3
click at [113, 165] on div "// 2) Transition: simple GSAP fade class FadeTransition extends taxi . Transiti…" at bounding box center [355, 232] width 624 height 323
click at [116, 165] on div "// 2) Transition: simple GSAP fade class FadeTransition extends taxi . Transiti…" at bounding box center [355, 229] width 624 height 310
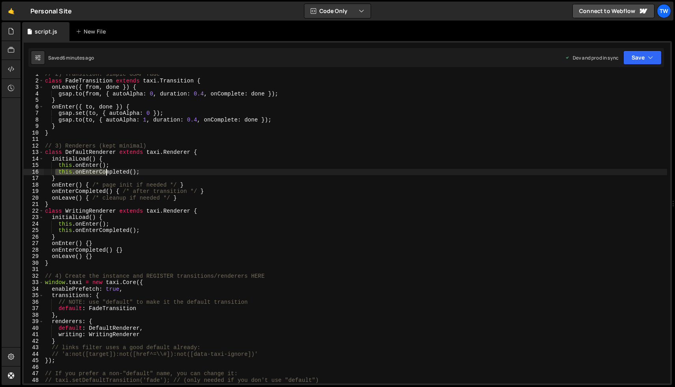
drag, startPoint x: 57, startPoint y: 171, endPoint x: 139, endPoint y: 172, distance: 82.6
click at [137, 172] on div "// 2) Transition: simple GSAP fade class FadeTransition extends taxi . Transiti…" at bounding box center [355, 232] width 624 height 323
click at [147, 172] on div "// 2) Transition: simple GSAP fade class FadeTransition extends taxi . Transiti…" at bounding box center [355, 232] width 624 height 323
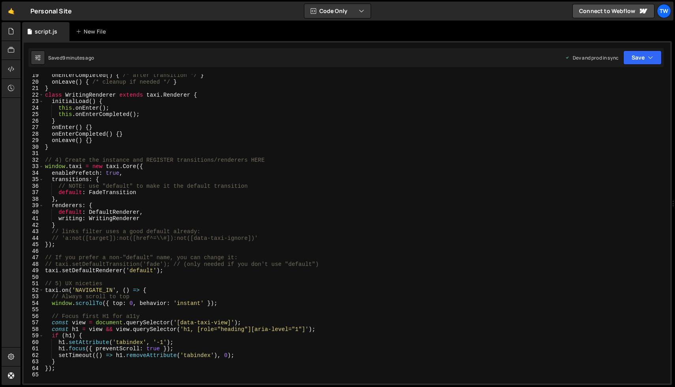
scroll to position [118, 0]
click at [269, 184] on div "onEnterCompleted ( ) { /* after transition */ } onLeave ( ) { /* cleanup if nee…" at bounding box center [355, 234] width 624 height 323
type textarea "// NOTE: use "default" to make it the default transition"
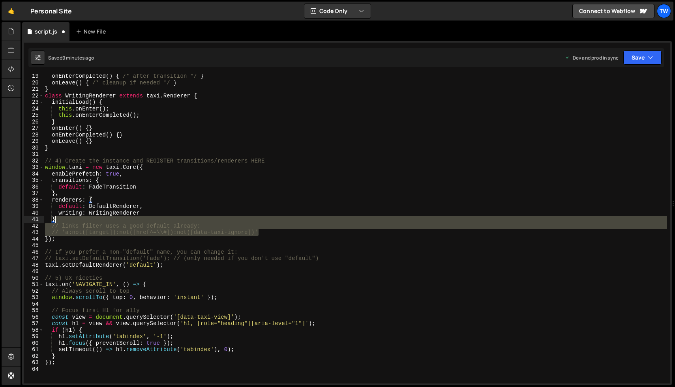
drag, startPoint x: 286, startPoint y: 231, endPoint x: 285, endPoint y: 220, distance: 11.9
click at [285, 220] on div "onEnterCompleted ( ) { /* after transition */ } onLeave ( ) { /* cleanup if nee…" at bounding box center [355, 234] width 624 height 323
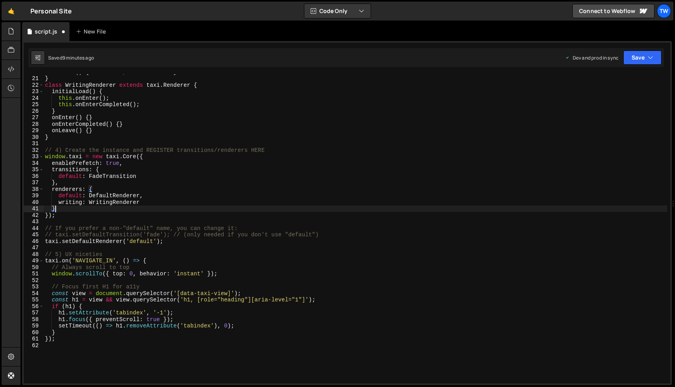
scroll to position [129, 0]
click at [278, 228] on div "onLeave ( ) { /* cleanup if needed */ } } class WritingRenderer extends taxi . …" at bounding box center [355, 230] width 624 height 323
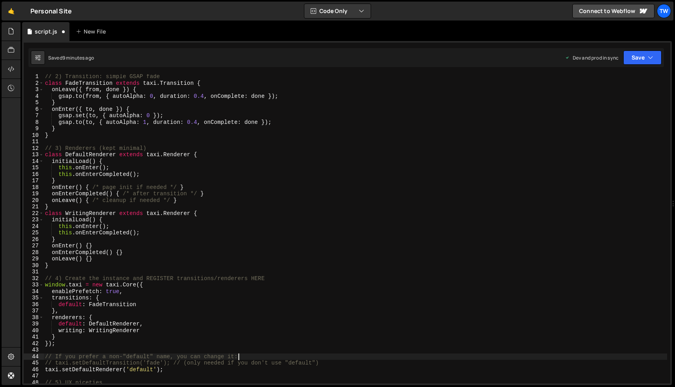
scroll to position [0, 0]
click at [164, 75] on div "// 2) Transition: simple GSAP fade class FadeTransition extends taxi . Transiti…" at bounding box center [355, 235] width 624 height 323
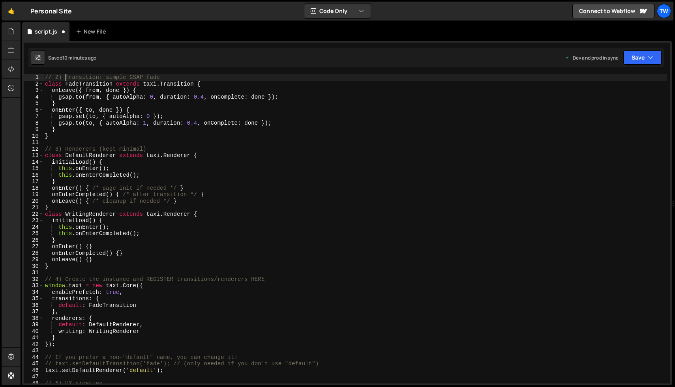
drag, startPoint x: 65, startPoint y: 76, endPoint x: 53, endPoint y: 75, distance: 11.5
click at [53, 75] on div "// 2) Transition: simple GSAP fade class FadeTransition extends taxi . Transiti…" at bounding box center [355, 235] width 624 height 323
click at [65, 148] on div "// Transition: simple GSAP fade class FadeTransition extends taxi . Transition …" at bounding box center [355, 235] width 624 height 323
click at [66, 278] on div "// Transition: simple GSAP fade class FadeTransition extends taxi . Transition …" at bounding box center [355, 235] width 624 height 323
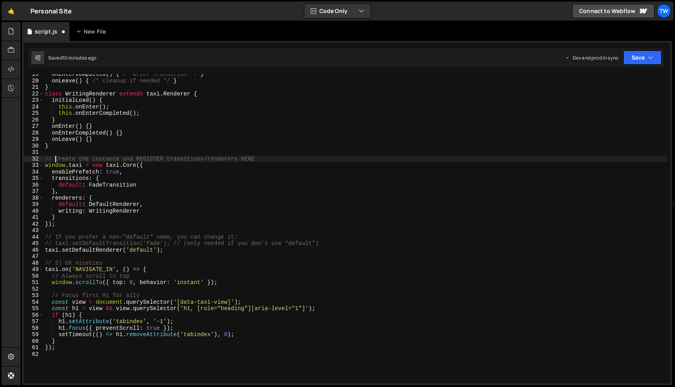
scroll to position [121, 0]
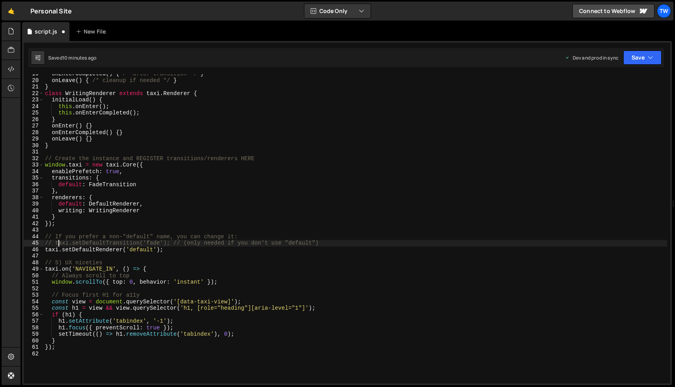
drag, startPoint x: 60, startPoint y: 246, endPoint x: 60, endPoint y: 242, distance: 4.3
click at [60, 242] on div "onEnterCompleted ( ) { /* after transition */ } onLeave ( ) { /* cleanup if nee…" at bounding box center [355, 232] width 624 height 323
click at [329, 244] on div "onEnterCompleted ( ) { /* after transition */ } onLeave ( ) { /* cleanup if nee…" at bounding box center [355, 232] width 624 height 323
type textarea "// If you prefer a non-"default" name, you can change it: // taxi.setDefaultTra…"
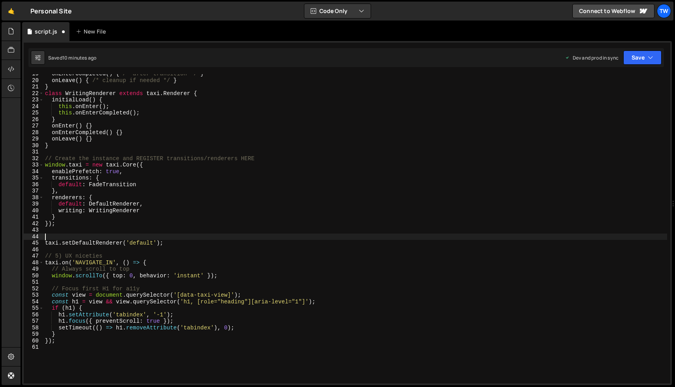
scroll to position [0, 0]
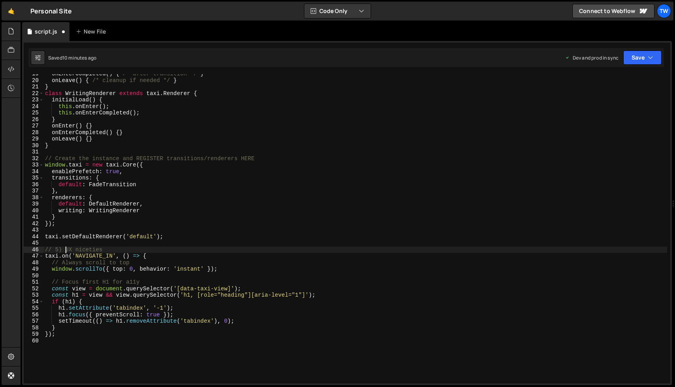
click at [66, 250] on div "onEnterCompleted ( ) { /* after transition */ } onLeave ( ) { /* cleanup if nee…" at bounding box center [355, 232] width 624 height 323
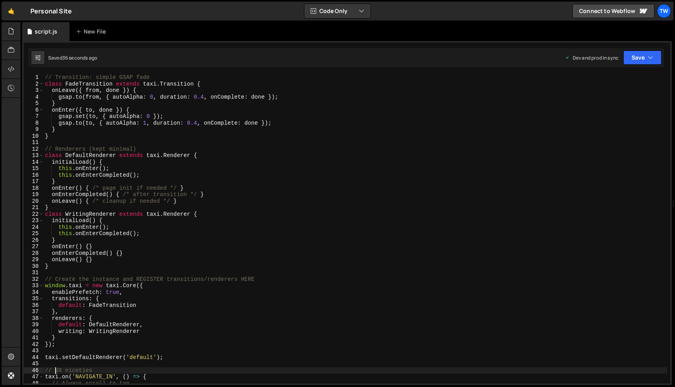
click at [157, 98] on div "// Transition: simple GSAP fade class FadeTransition extends taxi . Transition …" at bounding box center [355, 235] width 624 height 323
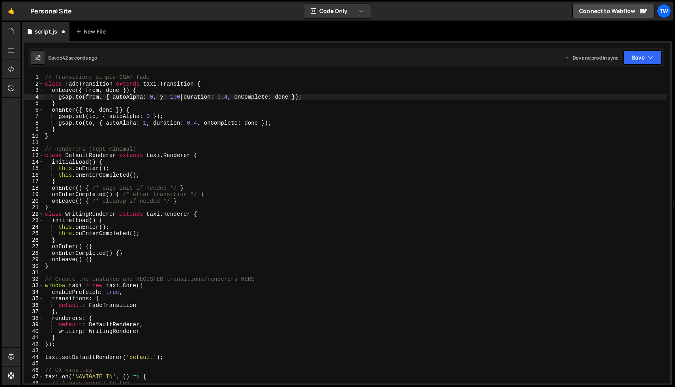
scroll to position [0, 9]
click at [157, 96] on div "// Transition: simple GSAP fade class FadeTransition extends taxi . Transition …" at bounding box center [355, 235] width 624 height 323
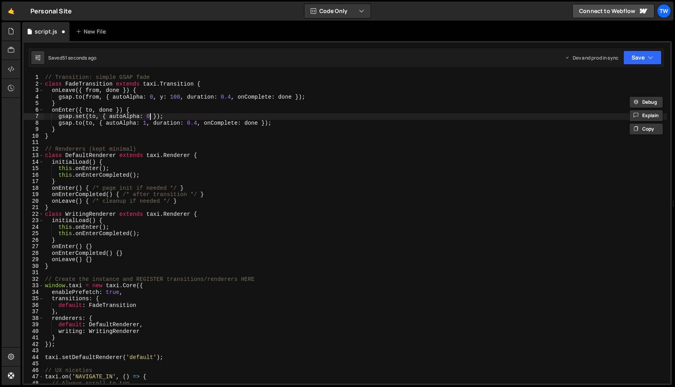
click at [150, 115] on div "// Transition: simple GSAP fade class FadeTransition extends taxi . Transition …" at bounding box center [355, 235] width 624 height 323
paste textarea "y: 100,"
click at [150, 124] on div "// Transition: simple GSAP fade class FadeTransition extends taxi . Transition …" at bounding box center [355, 235] width 624 height 323
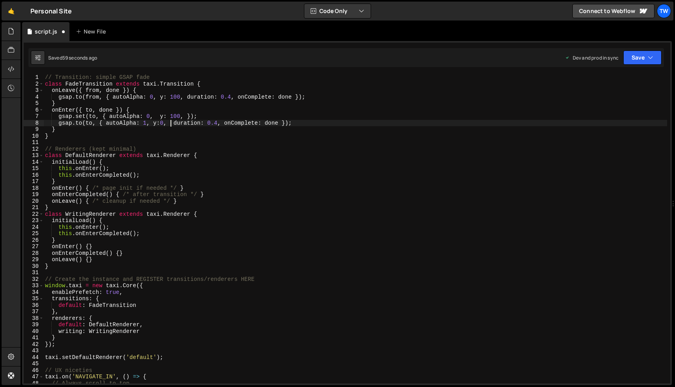
scroll to position [0, 9]
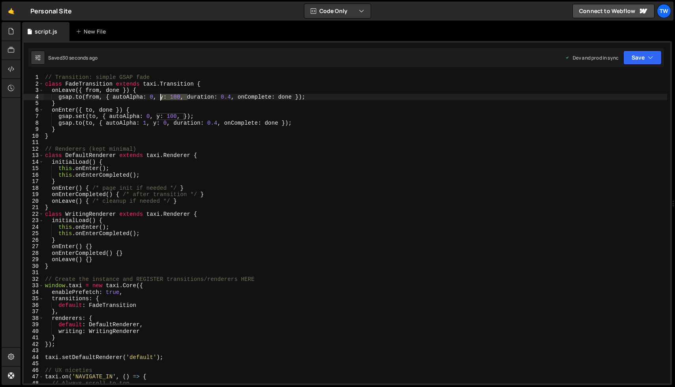
drag, startPoint x: 188, startPoint y: 98, endPoint x: 161, endPoint y: 98, distance: 26.9
click at [161, 98] on div "// Transition: simple GSAP fade class FadeTransition extends taxi . Transition …" at bounding box center [355, 235] width 624 height 323
click at [204, 98] on div "// Transition: simple GSAP fade class FadeTransition extends taxi . Transition …" at bounding box center [355, 235] width 624 height 323
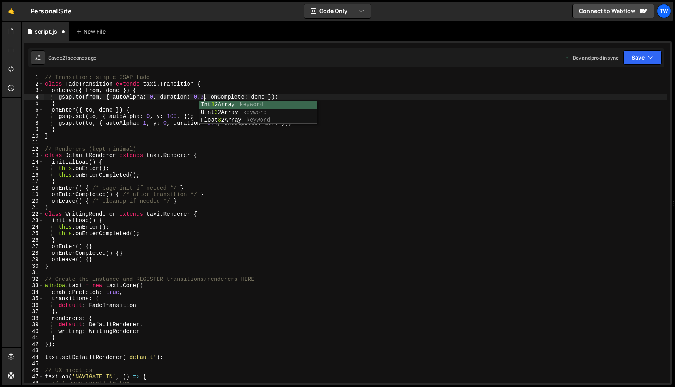
click at [214, 135] on div "// Transition: simple GSAP fade class FadeTransition extends taxi . Transition …" at bounding box center [355, 235] width 624 height 323
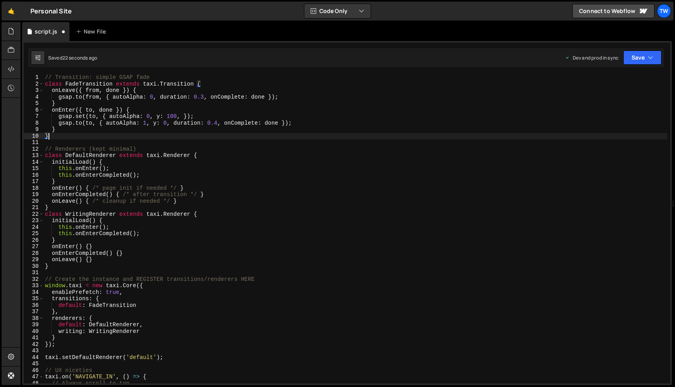
scroll to position [0, 0]
click at [218, 123] on div "// Transition: simple GSAP fade class FadeTransition extends taxi . Transition …" at bounding box center [355, 235] width 624 height 323
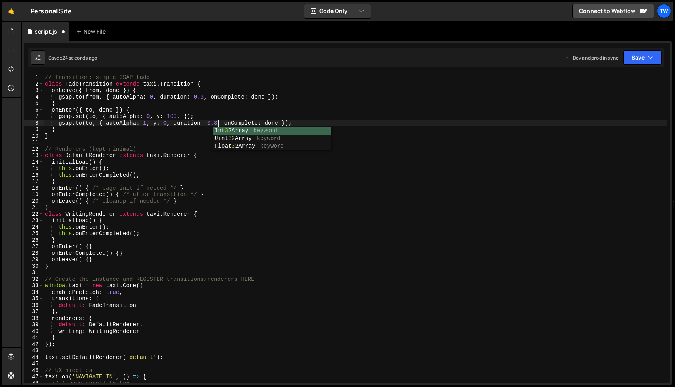
click at [232, 110] on div "// Transition: simple GSAP fade class FadeTransition extends taxi . Transition …" at bounding box center [355, 235] width 624 height 323
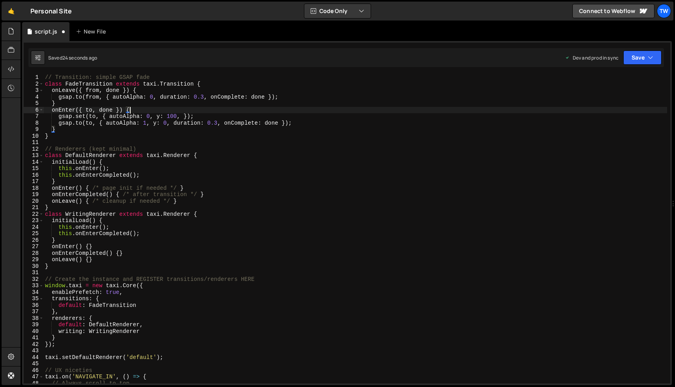
scroll to position [0, 6]
click at [173, 118] on div "// Transition: simple GSAP fade class FadeTransition extends taxi . Transition …" at bounding box center [355, 235] width 624 height 323
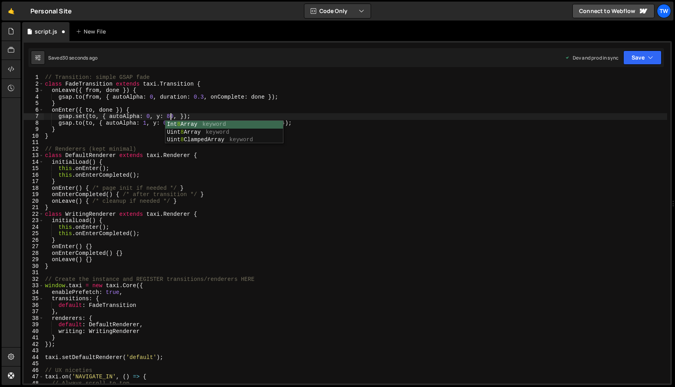
click at [153, 107] on div "// Transition: simple GSAP fade class FadeTransition extends taxi . Transition …" at bounding box center [355, 235] width 624 height 323
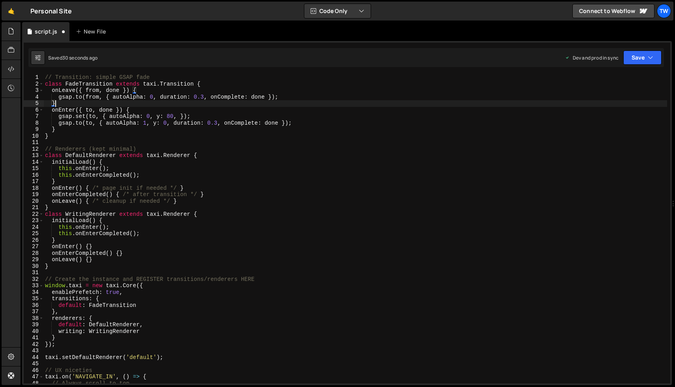
scroll to position [0, 0]
click at [178, 117] on div "// Transition: simple GSAP fade class FadeTransition extends taxi . Transition …" at bounding box center [355, 235] width 624 height 323
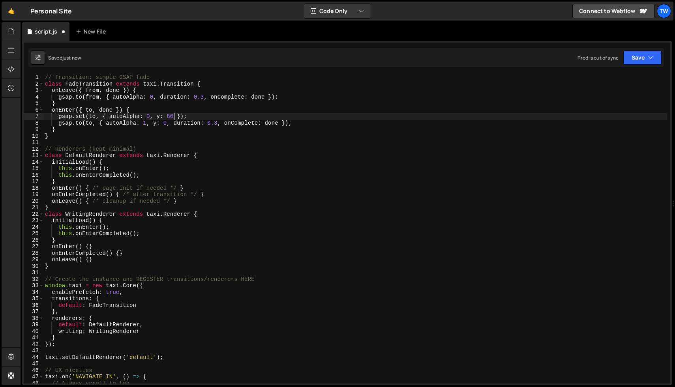
scroll to position [0, 9]
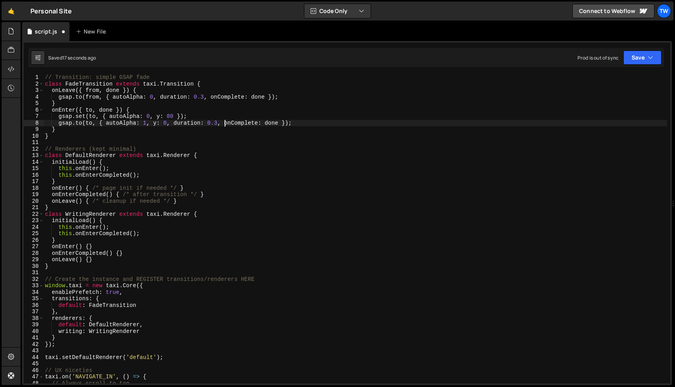
click at [224, 122] on div "// Transition: simple GSAP fade class FadeTransition extends taxi . Transition …" at bounding box center [355, 235] width 624 height 323
click at [375, 120] on div "// Transition: simple GSAP fade class FadeTransition extends taxi . Transition …" at bounding box center [355, 235] width 624 height 323
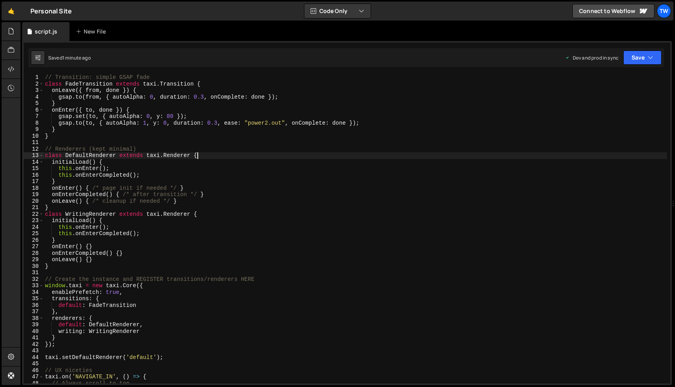
click at [377, 153] on div "// Transition: simple GSAP fade class FadeTransition extends taxi . Transition …" at bounding box center [355, 235] width 624 height 323
type textarea "class DefaultRenderer extends taxi.Renderer {"
click at [355, 143] on div "// Transition: simple GSAP fade class FadeTransition extends taxi . Transition …" at bounding box center [355, 235] width 624 height 323
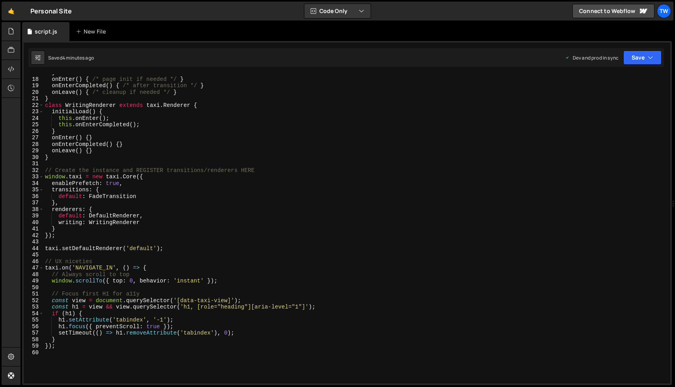
scroll to position [0, 0]
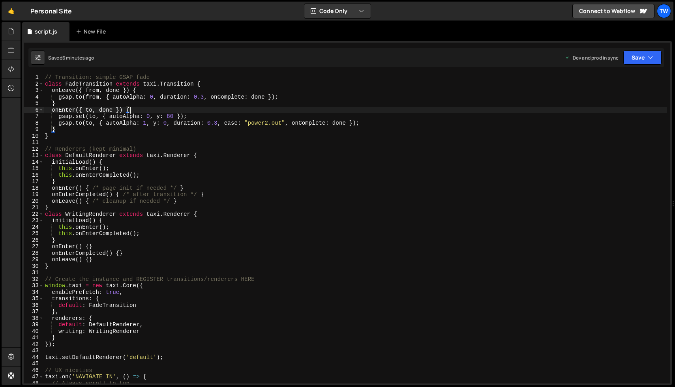
click at [312, 109] on div "// Transition: simple GSAP fade class FadeTransition extends taxi . Transition …" at bounding box center [355, 235] width 624 height 323
type textarea "onEnter({ to, done }) {"
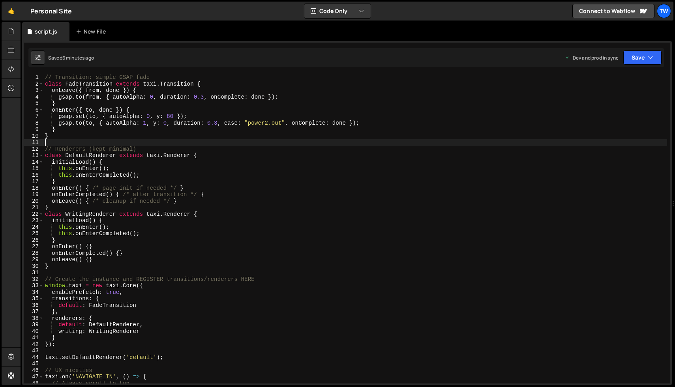
click at [99, 140] on div "// Transition: simple GSAP fade class FadeTransition extends taxi . Transition …" at bounding box center [355, 235] width 624 height 323
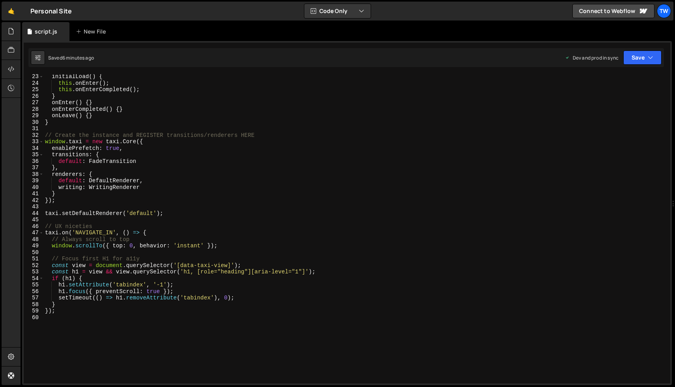
scroll to position [145, 0]
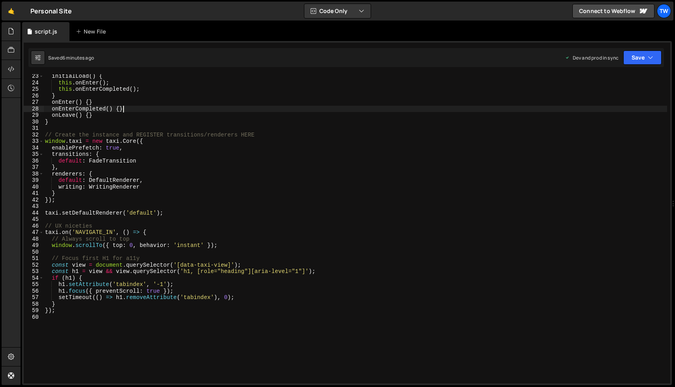
drag, startPoint x: 271, startPoint y: 120, endPoint x: 280, endPoint y: 202, distance: 82.2
click at [278, 203] on div "initialLoad ( ) { this . onEnter ( ) ; this . onEnterCompleted ( ) ; } onEnter …" at bounding box center [355, 234] width 624 height 323
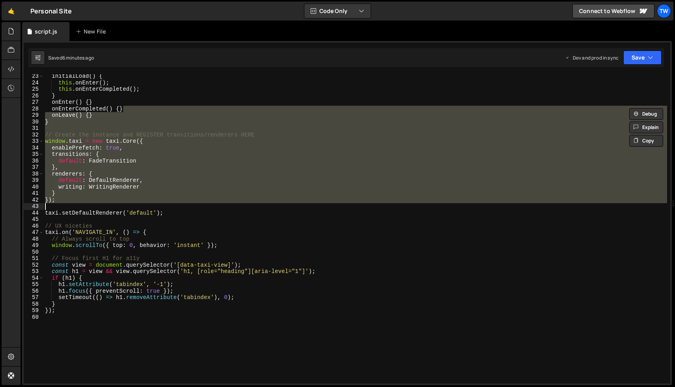
click at [348, 179] on div "initialLoad ( ) { this . onEnter ( ) ; this . onEnterCompleted ( ) ; } onEnter …" at bounding box center [355, 229] width 624 height 310
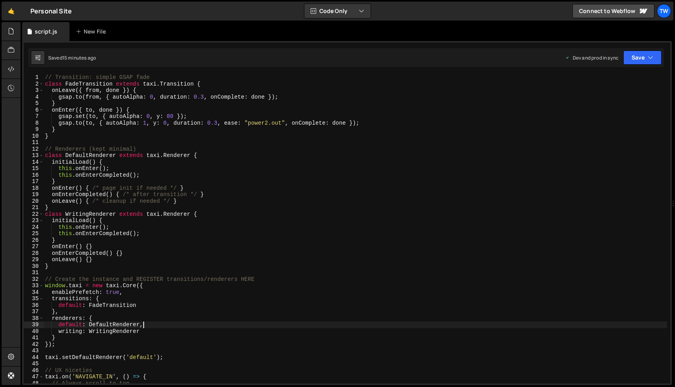
scroll to position [0, 0]
click at [228, 160] on div "// Transition: simple GSAP fade class FadeTransition extends taxi . Transition …" at bounding box center [355, 235] width 624 height 323
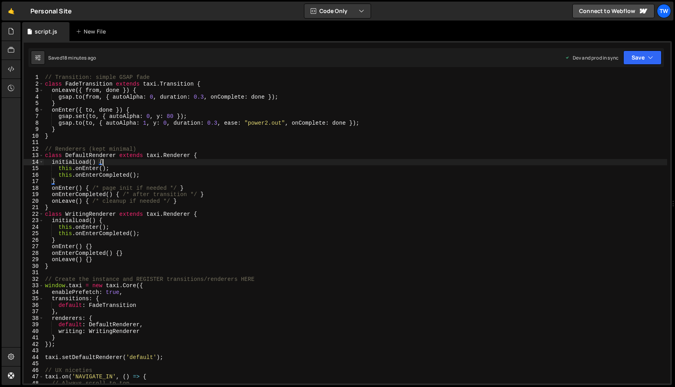
click at [217, 124] on div "// Transition: simple GSAP fade class FadeTransition extends taxi . Transition …" at bounding box center [355, 235] width 624 height 323
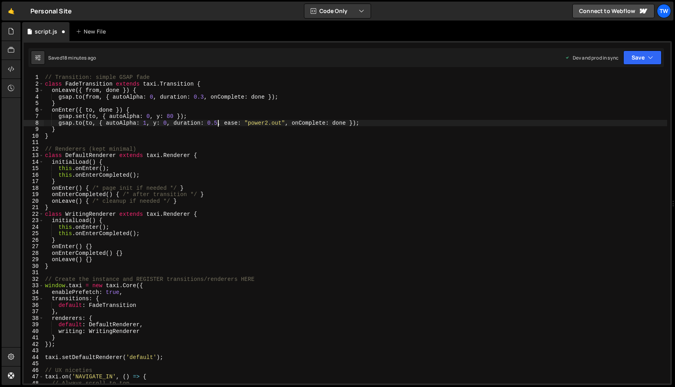
scroll to position [0, 12]
click at [42, 74] on div "1" at bounding box center [34, 77] width 20 height 7
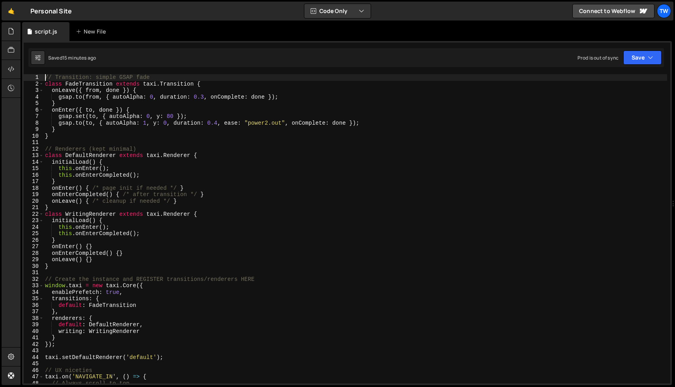
drag, startPoint x: 47, startPoint y: 78, endPoint x: 117, endPoint y: 105, distance: 75.3
click at [47, 78] on div "// Transition: simple GSAP fade class FadeTransition extends taxi . Transition …" at bounding box center [355, 235] width 624 height 323
click at [41, 31] on div "script.js" at bounding box center [46, 32] width 23 height 8
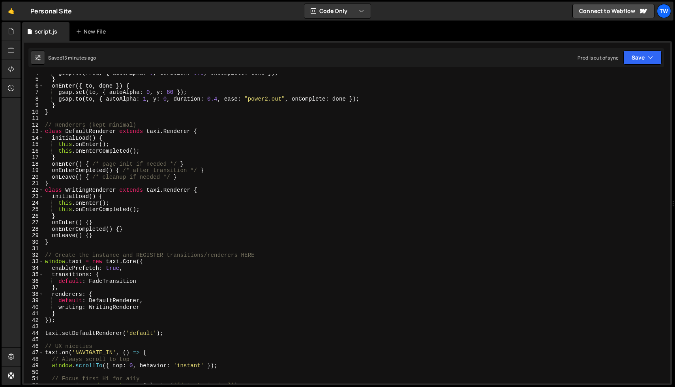
type textarea "class WritingRenderer extends taxi.Renderer {"
click at [221, 191] on div "gsap . to ( from , { autoAlpha : 0 , duration : 0.3 , onComplete : done }) ; } …" at bounding box center [355, 231] width 624 height 323
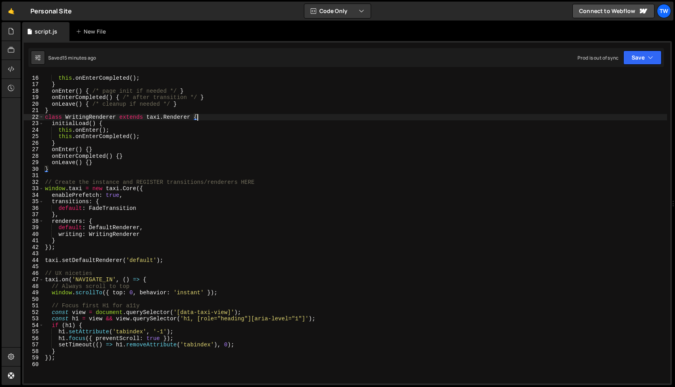
scroll to position [0, 0]
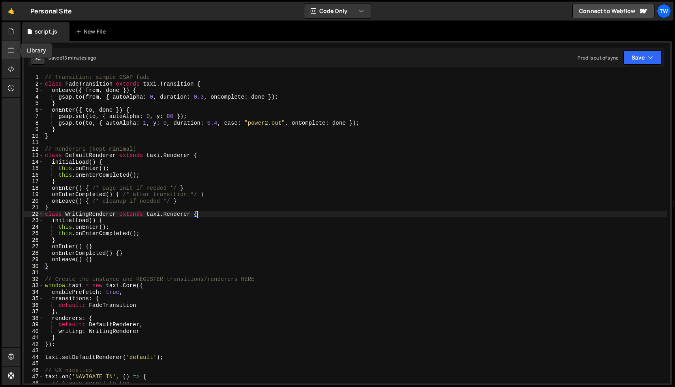
click at [15, 53] on div at bounding box center [11, 50] width 19 height 19
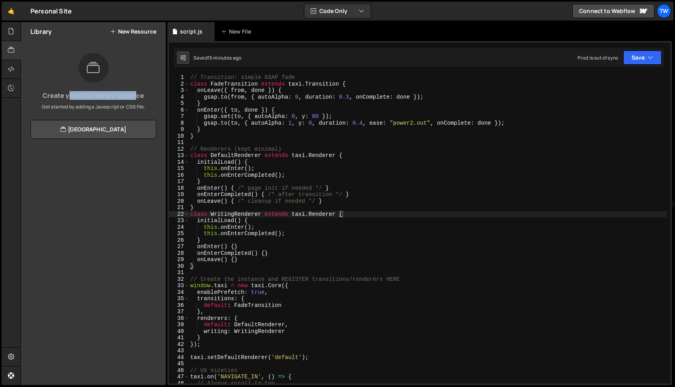
drag, startPoint x: 68, startPoint y: 96, endPoint x: 136, endPoint y: 97, distance: 68.3
click at [136, 97] on h3 "Create your first library resource" at bounding box center [93, 95] width 132 height 6
click at [137, 97] on h3 "Create your first library resource" at bounding box center [93, 95] width 132 height 6
click at [130, 35] on div "Library New Resource" at bounding box center [93, 31] width 145 height 19
click at [119, 31] on button "New Resource" at bounding box center [133, 31] width 46 height 6
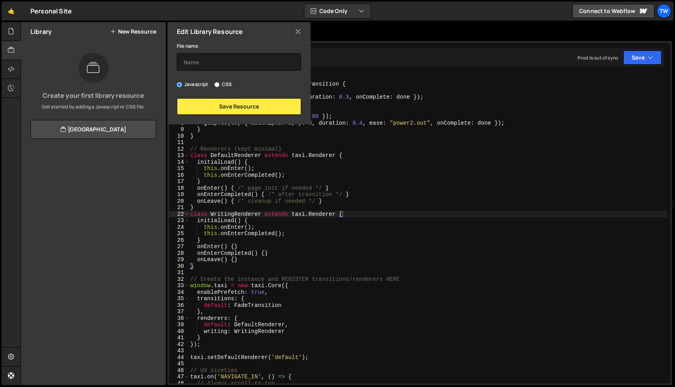
click at [298, 30] on icon at bounding box center [298, 31] width 6 height 9
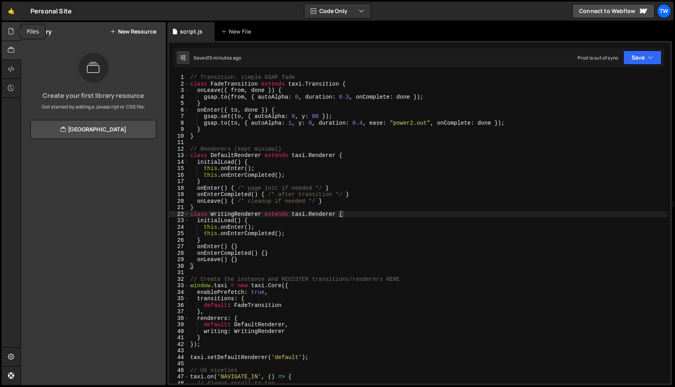
click at [13, 32] on icon at bounding box center [11, 31] width 6 height 9
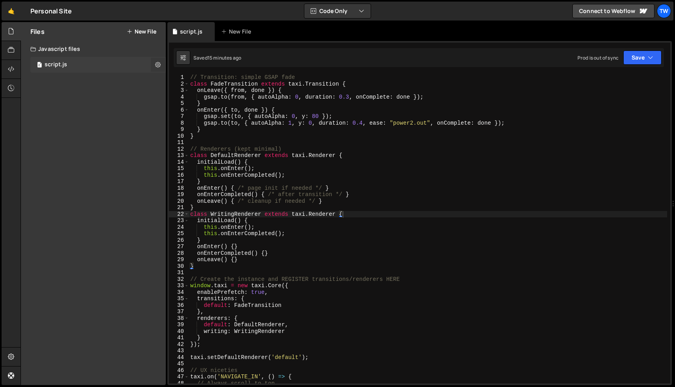
click at [154, 65] on button at bounding box center [158, 65] width 14 height 14
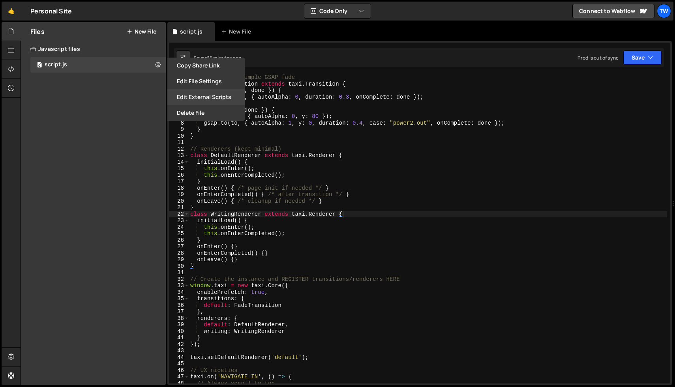
click at [224, 100] on button "Edit External Scripts" at bounding box center [205, 97] width 77 height 16
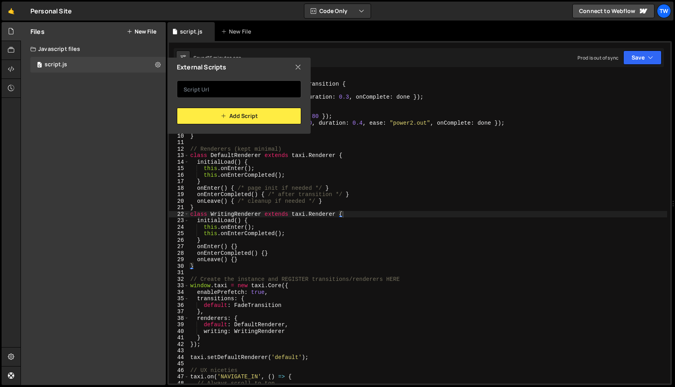
click at [212, 89] on input "text" at bounding box center [239, 89] width 124 height 17
drag, startPoint x: 299, startPoint y: 68, endPoint x: 291, endPoint y: 71, distance: 8.5
click at [297, 68] on icon at bounding box center [298, 67] width 6 height 9
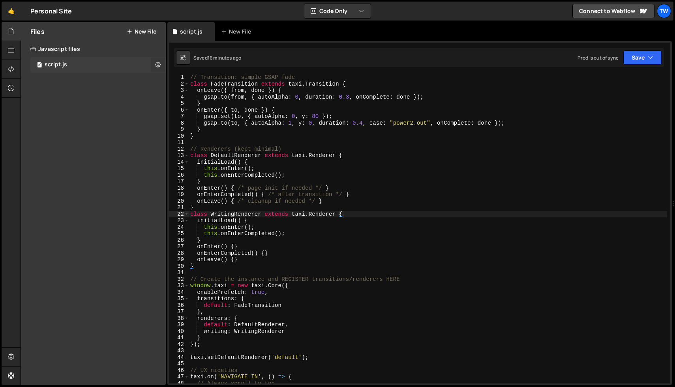
click at [161, 66] on button at bounding box center [158, 65] width 14 height 14
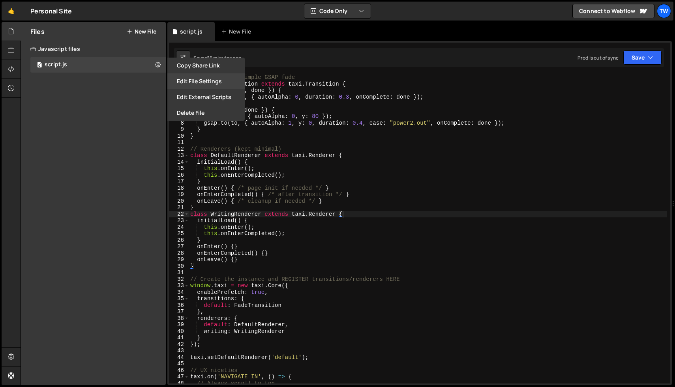
click at [210, 84] on button "Edit File Settings" at bounding box center [205, 81] width 77 height 16
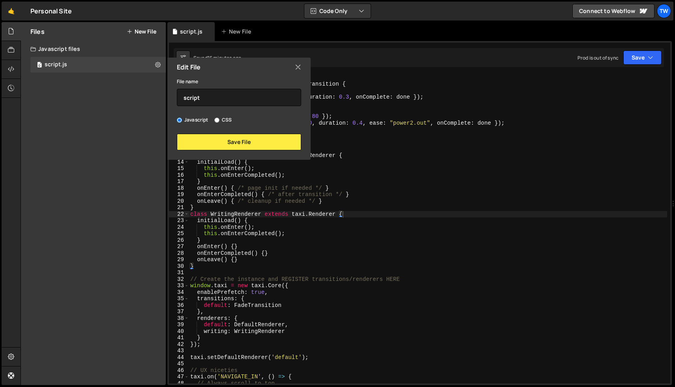
drag, startPoint x: 298, startPoint y: 68, endPoint x: 242, endPoint y: 93, distance: 61.4
click at [298, 68] on icon at bounding box center [298, 67] width 6 height 9
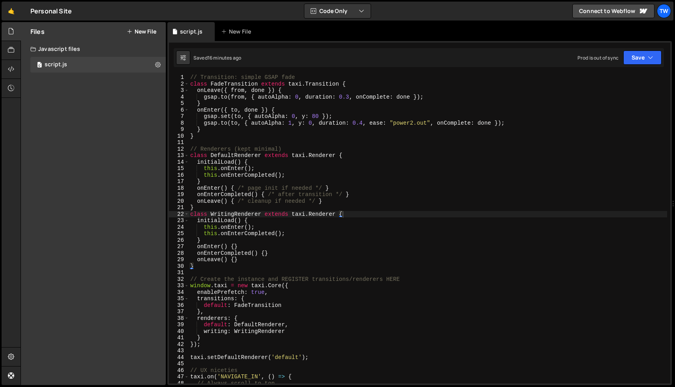
click at [88, 96] on div "Files New File Create your first file Get started by starting a Javascript or C…" at bounding box center [93, 203] width 145 height 363
click at [18, 37] on div at bounding box center [11, 31] width 19 height 19
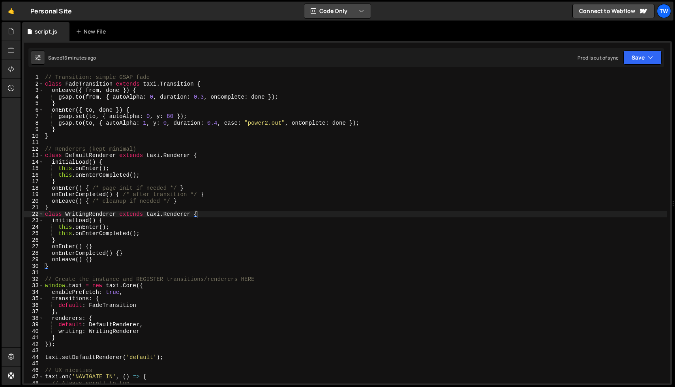
click at [344, 15] on button "Code Only" at bounding box center [338, 11] width 66 height 14
click at [342, 45] on button "Code + Tools" at bounding box center [338, 43] width 66 height 14
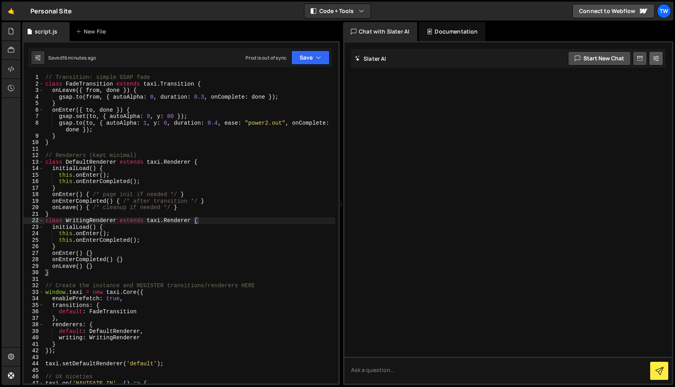
click at [656, 60] on icon at bounding box center [657, 59] width 6 height 8
select select "chat"
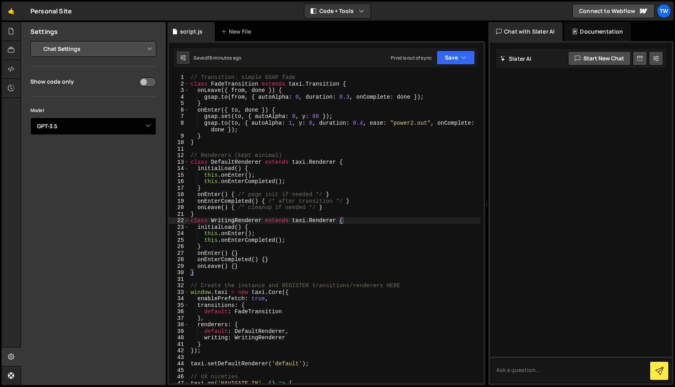
click at [149, 126] on select "Select Model GPT-3.5 GPT-4o mini GPT-4o (Pro) GPT-4.1 (Pro)" at bounding box center [93, 126] width 126 height 17
select select "gpt-4.1"
click at [30, 118] on select "Select Model GPT-3.5 GPT-4o mini GPT-4o (Pro) GPT-4.1 (Pro)" at bounding box center [93, 126] width 126 height 17
click at [109, 152] on div "Settings Project Settings Code Editor Settings Chat Settings Project Title Pers…" at bounding box center [93, 203] width 145 height 363
click at [102, 43] on select "Project Settings Code Editor Settings Chat Settings" at bounding box center [95, 48] width 116 height 17
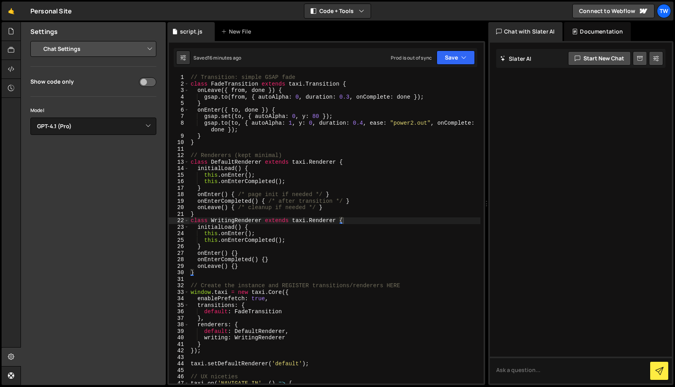
click at [92, 49] on select "Project Settings Code Editor Settings Chat Settings" at bounding box center [95, 48] width 116 height 17
click at [37, 40] on select "Project Settings Code Editor Settings Chat Settings" at bounding box center [95, 48] width 116 height 17
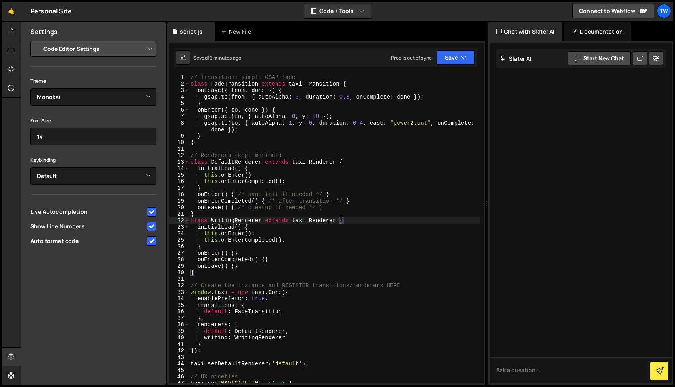
click at [114, 53] on select "Project Settings Code Editor Settings Chat Settings" at bounding box center [95, 48] width 116 height 17
select select "project"
click at [37, 40] on select "Project Settings Code Editor Settings Chat Settings" at bounding box center [95, 48] width 116 height 17
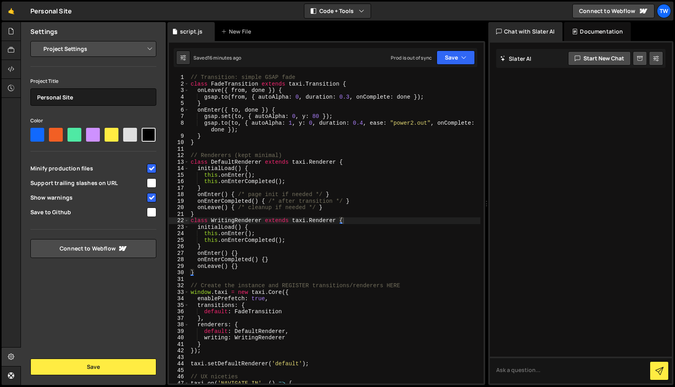
click at [151, 197] on input "checkbox" at bounding box center [151, 197] width 9 height 9
checkbox input "false"
click at [97, 370] on button "Save" at bounding box center [93, 367] width 126 height 17
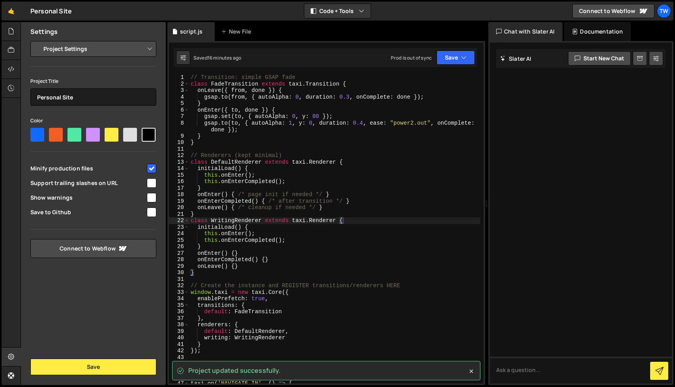
click at [98, 50] on select "Project Settings Code Editor Settings Chat Settings" at bounding box center [95, 48] width 116 height 17
click at [37, 40] on select "Project Settings Code Editor Settings Chat Settings" at bounding box center [95, 48] width 116 height 17
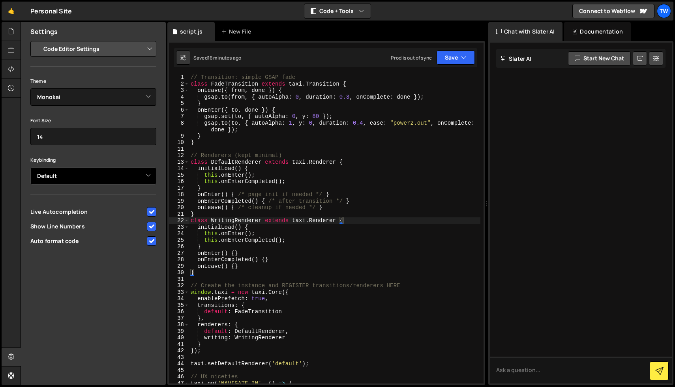
click at [152, 175] on select "Default Vim Emacs Sublime VSCode" at bounding box center [93, 175] width 126 height 17
click at [53, 108] on div "Theme Ambiance Chaos Clouds Midnight Dracula Cobalt Gruvbox Green on Black idle…" at bounding box center [93, 162] width 126 height 172
click at [150, 174] on select "Default Vim Emacs Sublime VSCode" at bounding box center [93, 175] width 126 height 17
click at [48, 158] on label "Keybinding" at bounding box center [43, 160] width 26 height 8
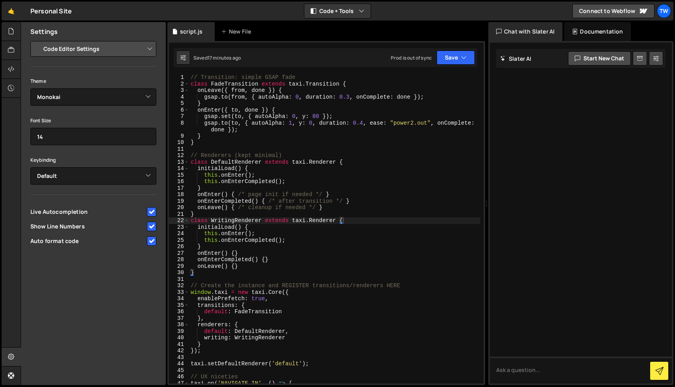
click at [85, 159] on div "Keybinding Default Vim Emacs Sublime VSCode" at bounding box center [93, 170] width 126 height 30
click at [142, 173] on select "Default Vim Emacs Sublime VSCode" at bounding box center [93, 175] width 126 height 17
click at [11, 355] on icon at bounding box center [11, 357] width 6 height 9
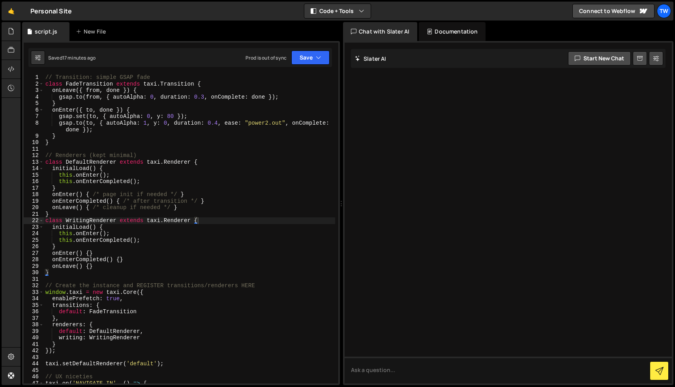
drag, startPoint x: 402, startPoint y: 117, endPoint x: 398, endPoint y: 117, distance: 4.8
click at [402, 117] on div at bounding box center [508, 213] width 327 height 341
drag, startPoint x: 390, startPoint y: 60, endPoint x: 382, endPoint y: 61, distance: 8.8
click at [363, 60] on div "Slater AI Start new chat" at bounding box center [508, 58] width 315 height 19
click at [400, 62] on div "Slater AI Start new chat" at bounding box center [508, 58] width 315 height 19
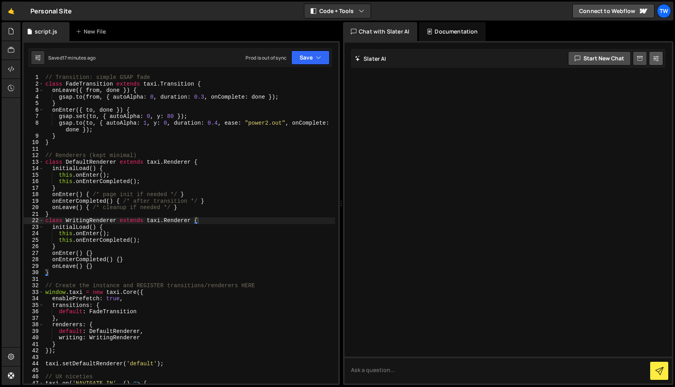
click at [654, 57] on icon at bounding box center [657, 59] width 6 height 8
select select "chat"
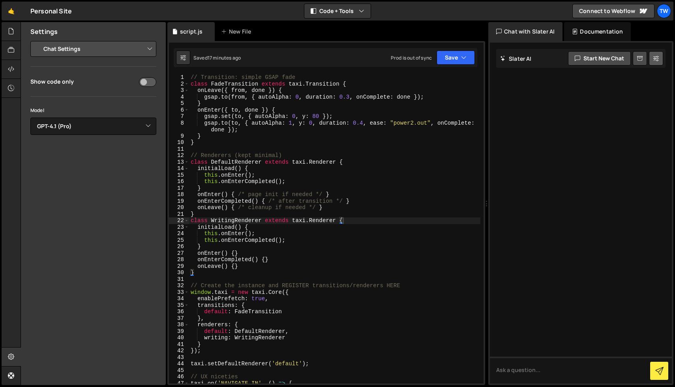
click at [654, 57] on icon at bounding box center [657, 59] width 6 height 8
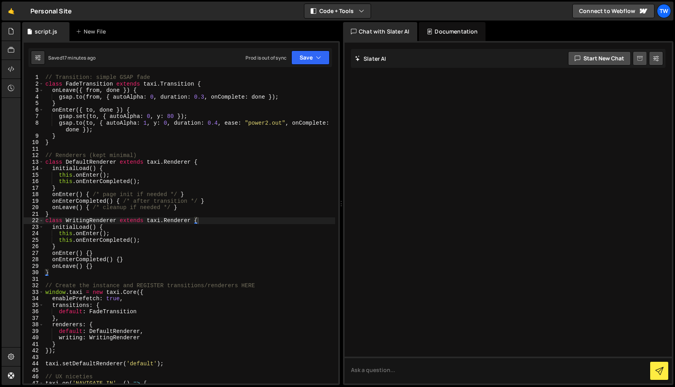
click at [641, 58] on icon at bounding box center [640, 59] width 6 height 8
click at [430, 113] on div at bounding box center [508, 213] width 327 height 341
drag, startPoint x: 343, startPoint y: 125, endPoint x: 340, endPoint y: 132, distance: 7.8
click at [345, 125] on div "Slater AI Start new chat Select a page to chat with Slater Slater Documentation…" at bounding box center [508, 213] width 331 height 344
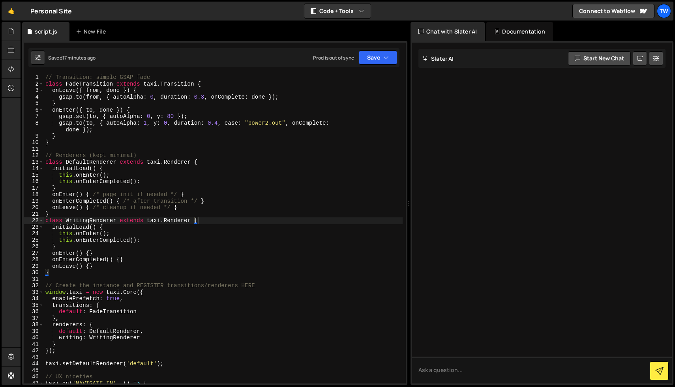
drag, startPoint x: 340, startPoint y: 135, endPoint x: 477, endPoint y: 160, distance: 138.4
click at [550, 127] on div "Files New File Create your first file Get started by starting a Javascript or C…" at bounding box center [348, 204] width 655 height 364
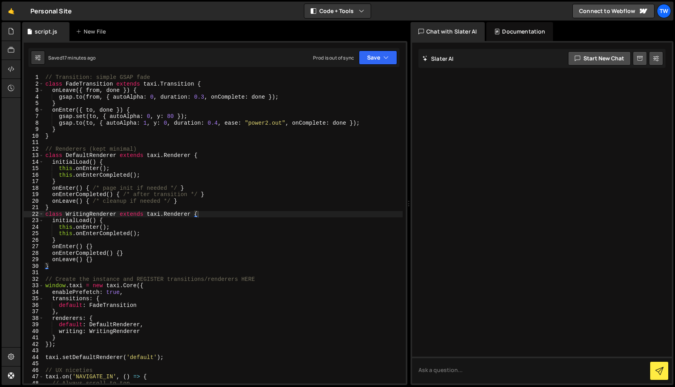
click at [232, 139] on div "// Transition: simple GSAP fade class FadeTransition extends taxi . Transition …" at bounding box center [223, 235] width 359 height 323
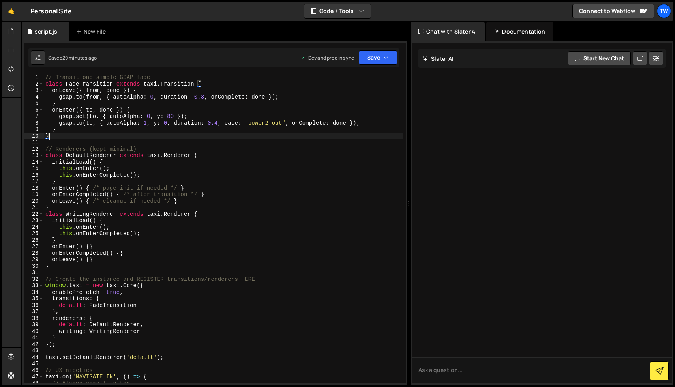
click at [97, 85] on div "// Transition: simple GSAP fade class FadeTransition extends taxi . Transition …" at bounding box center [223, 235] width 359 height 323
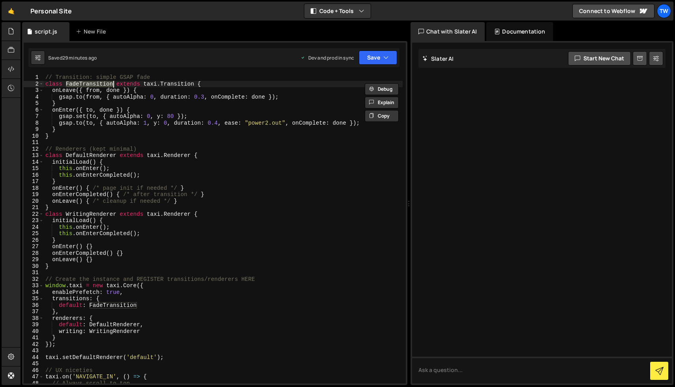
click at [137, 137] on div "// Transition: simple GSAP fade class FadeTransition extends taxi . Transition …" at bounding box center [223, 235] width 359 height 323
type textarea "}"
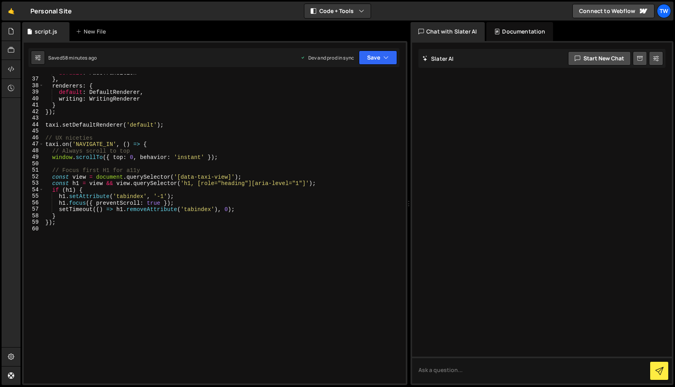
scroll to position [233, 0]
click at [176, 231] on div "default : FadeTransition } , renderers : { default : DefaultRenderer , writing …" at bounding box center [223, 231] width 359 height 323
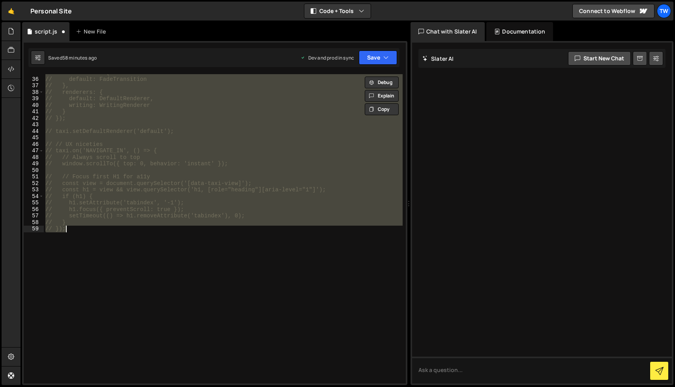
type textarea "// });"
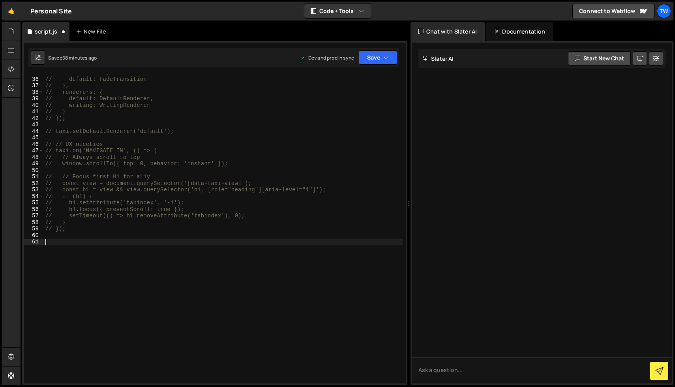
paste textarea "</script>"
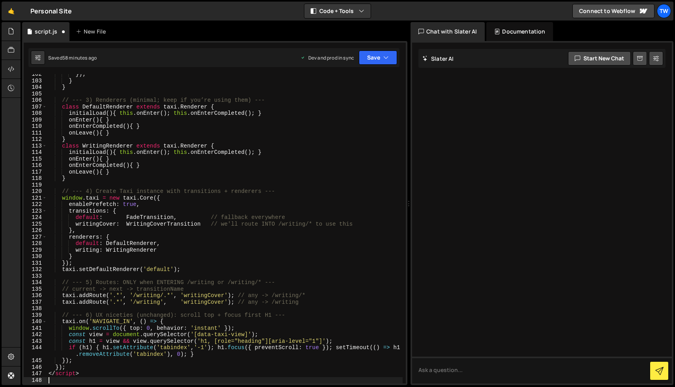
scroll to position [668, 0]
type textarea "</script>"
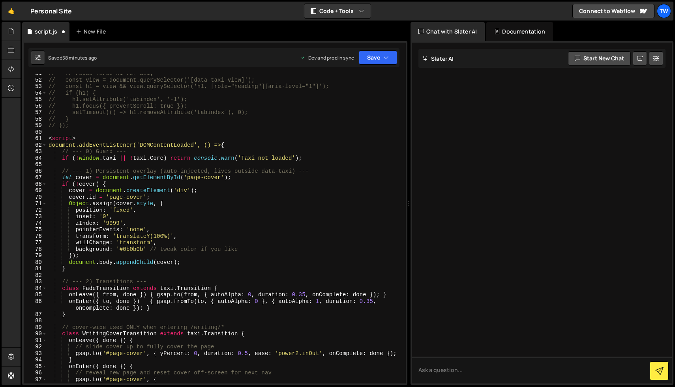
scroll to position [330, 0]
click at [78, 139] on div "// // Focus first H1 for a11y // const view = document.querySelector('[data-tax…" at bounding box center [225, 231] width 356 height 323
type textarea "<script>"
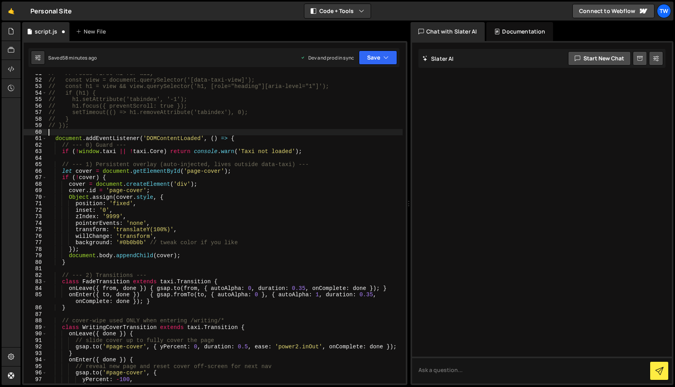
click at [265, 138] on div "// // Focus first H1 for a11y // const view = document.querySelector('[data-tax…" at bounding box center [225, 231] width 356 height 323
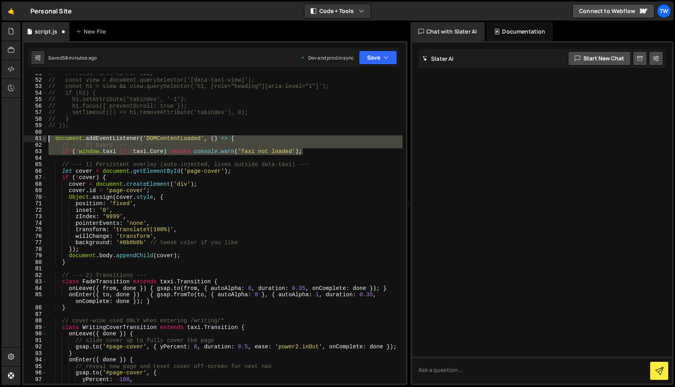
drag, startPoint x: 304, startPoint y: 152, endPoint x: 45, endPoint y: 137, distance: 259.9
click at [45, 137] on div "document.addEventListener('DOMContentLoaded', () => { 51 52 53 54 55 56 57 58 5…" at bounding box center [215, 229] width 382 height 310
type textarea "document.addEventListener('DOMContentLoaded', () => { // --- 0) Guard ---"
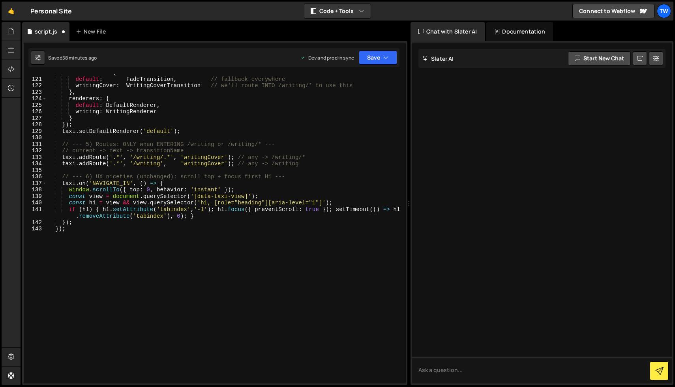
scroll to position [787, 0]
click at [90, 228] on div "transitions : { default : FadeTransition , // fallback everywhere writingCover …" at bounding box center [225, 231] width 356 height 323
type textarea "});"
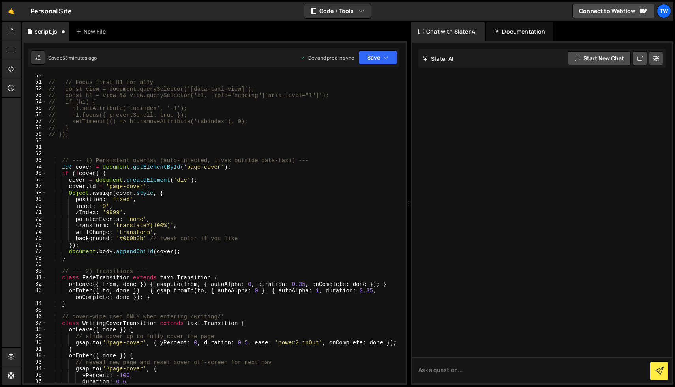
scroll to position [319, 0]
click at [58, 160] on div "// window.scrollTo({ top: 0, behavior: 'instant' }); // // Focus first H1 for a…" at bounding box center [225, 229] width 356 height 323
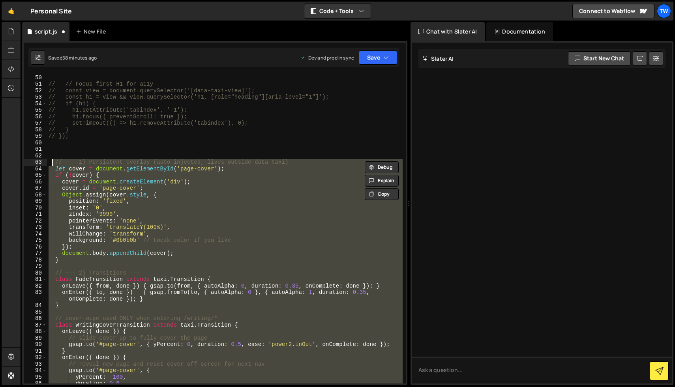
type textarea "// --- 1) Persistent overlay (auto-injected, lives outside data-taxi) --- let c…"
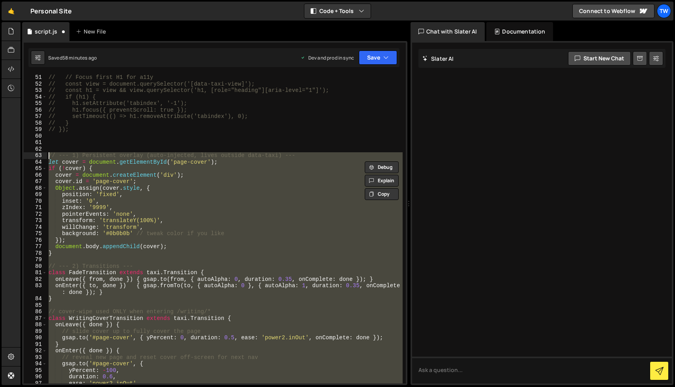
scroll to position [337, 0]
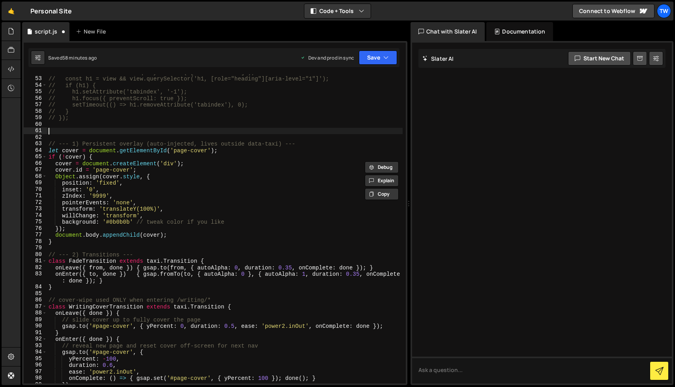
click at [118, 131] on div "// const view = document.querySelector('[data-taxi-view]'); // const h1 = view …" at bounding box center [225, 230] width 356 height 323
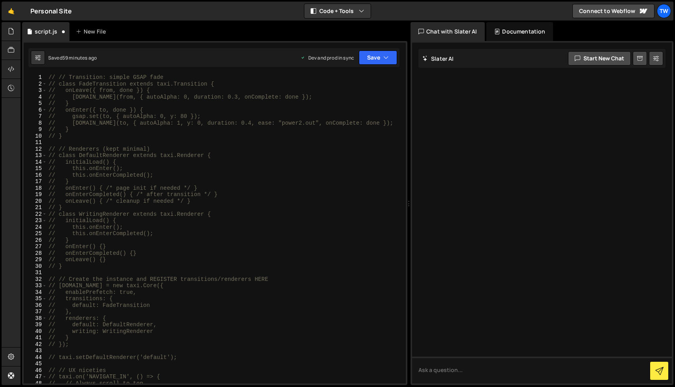
scroll to position [0, 0]
click at [73, 118] on div "// // Transition: simple GSAP fade // class FadeTransition extends taxi.Transit…" at bounding box center [225, 235] width 356 height 323
click at [374, 124] on div "// // Transition: simple GSAP fade // class FadeTransition extends taxi.Transit…" at bounding box center [225, 235] width 356 height 323
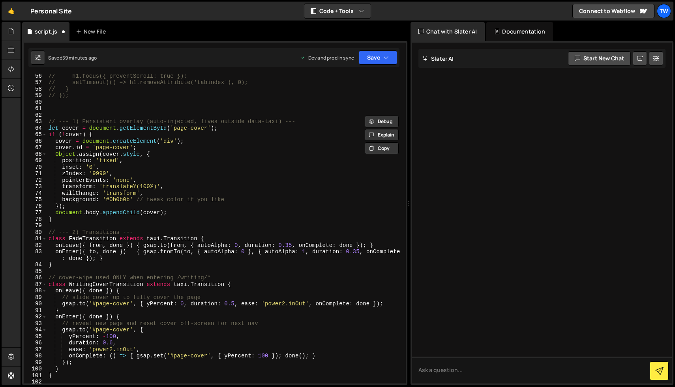
scroll to position [360, 0]
click at [104, 259] on div "// h1.focus({ preventScroll: true }); // setTimeout(() => h1.removeAttribute('t…" at bounding box center [225, 233] width 356 height 323
click at [55, 245] on div "// h1.focus({ preventScroll: true }); // setTimeout(() => h1.removeAttribute('t…" at bounding box center [225, 233] width 356 height 323
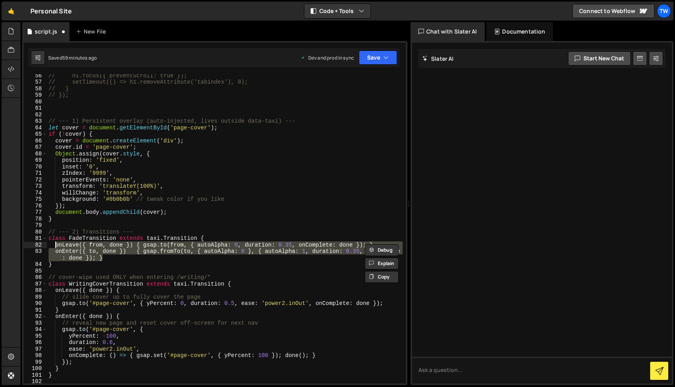
paste textarea "// gsap.to(to, { autoAlpha: 1, y: 0, duration: 0.4, ease: "power2.out", onCompl…"
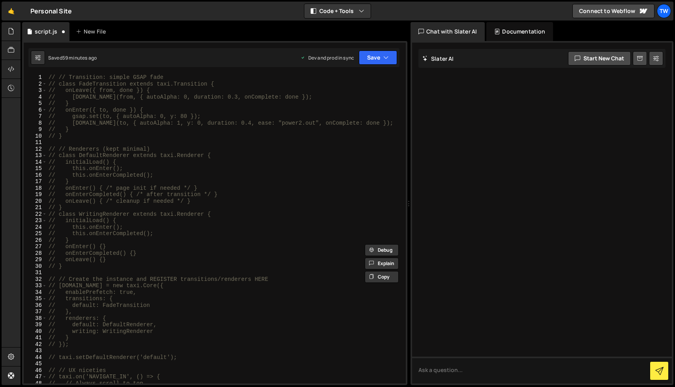
scroll to position [0, 0]
click at [71, 116] on div "// // Transition: simple GSAP fade // class FadeTransition extends taxi.Transit…" at bounding box center [225, 235] width 356 height 323
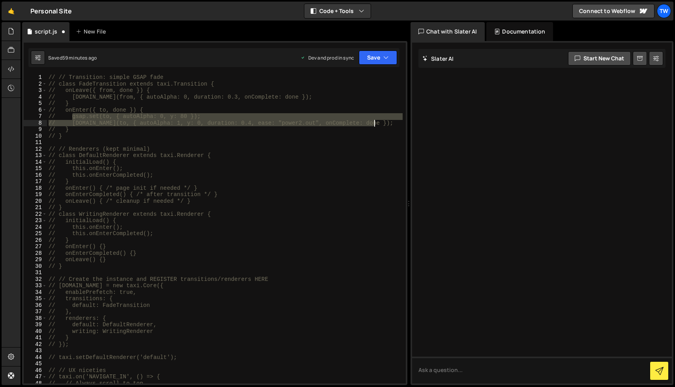
click at [376, 123] on div "// // Transition: simple GSAP fade // class FadeTransition extends taxi.Transit…" at bounding box center [225, 235] width 356 height 323
type textarea "// gsap.set(to, { autoAlpha: 0, y: 80 }); // gsap.to(to, { autoAlpha: 1, y: 0, …"
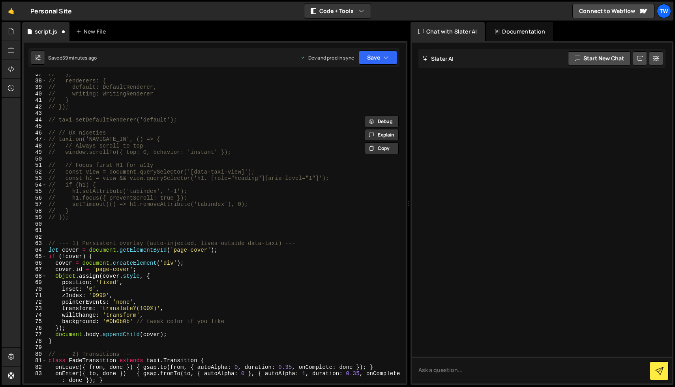
scroll to position [338, 0]
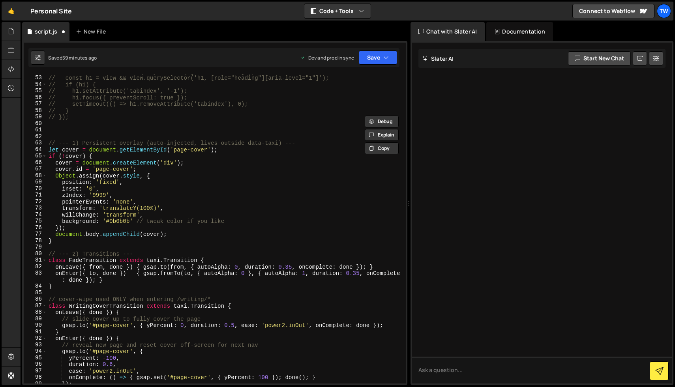
click at [90, 126] on div "// const view = document.querySelector('[data-taxi-view]'); // const h1 = view …" at bounding box center [225, 229] width 356 height 323
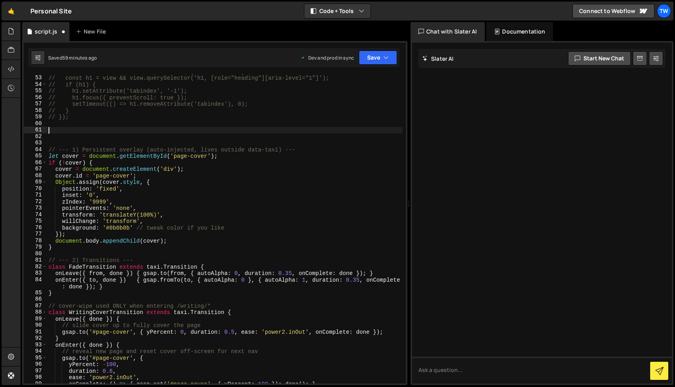
paste textarea "// gsap.to(to, { autoAlpha: 1, y: 0, duration: 0.4, ease: "power2.out", onCompl…"
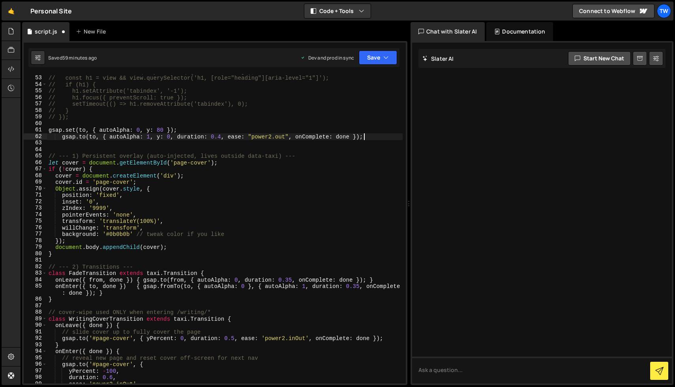
click at [62, 136] on div "// const view = document.querySelector('[data-taxi-view]'); // const h1 = view …" at bounding box center [225, 229] width 356 height 323
click at [48, 130] on div "// const view = document.querySelector('[data-taxi-view]'); // const h1 = view …" at bounding box center [225, 229] width 356 height 323
click at [354, 138] on div "// const view = document.querySelector('[data-taxi-view]'); // const h1 = view …" at bounding box center [225, 229] width 356 height 323
type textarea "gsap.set(to, { autoAlpha: 0, y: 80 }); gsap.to(to, { autoAlpha: 1, y: 0, durati…"
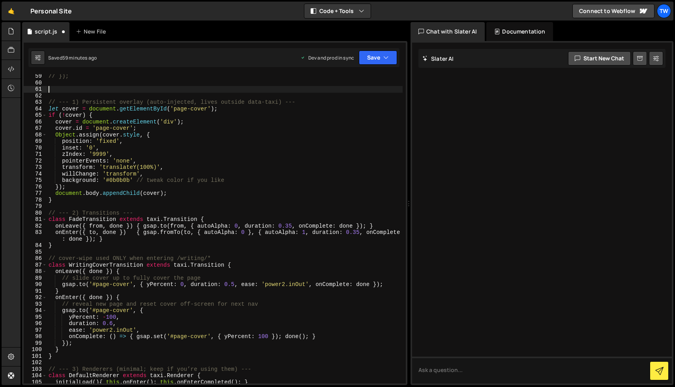
scroll to position [379, 0]
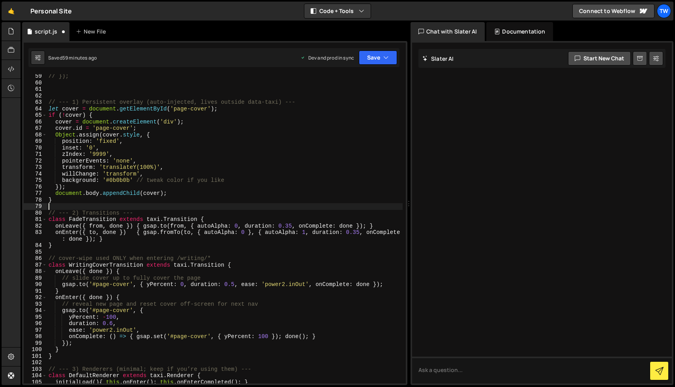
click at [124, 206] on div "// }); // --- 1) Persistent overlay (auto-injected, lives outside data-taxi) --…" at bounding box center [225, 234] width 356 height 323
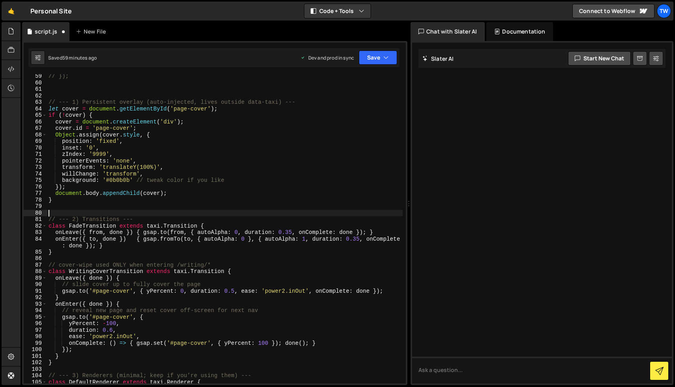
paste textarea "gsap.to(to, { autoAlpha: 1, y: 0, duration: 0.4, ease: "power2.out", onComplete…"
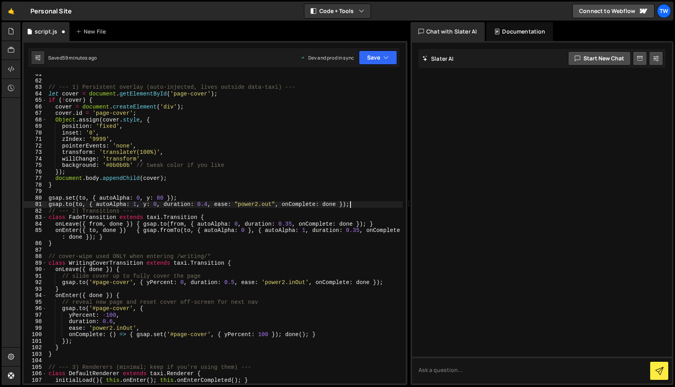
scroll to position [395, 0]
click at [179, 196] on div "// --- 1) Persistent overlay (auto-injected, lives outside data-taxi) --- let c…" at bounding box center [225, 232] width 356 height 323
click at [49, 198] on div "// --- 1) Persistent overlay (auto-injected, lives outside data-taxi) --- let c…" at bounding box center [225, 232] width 356 height 323
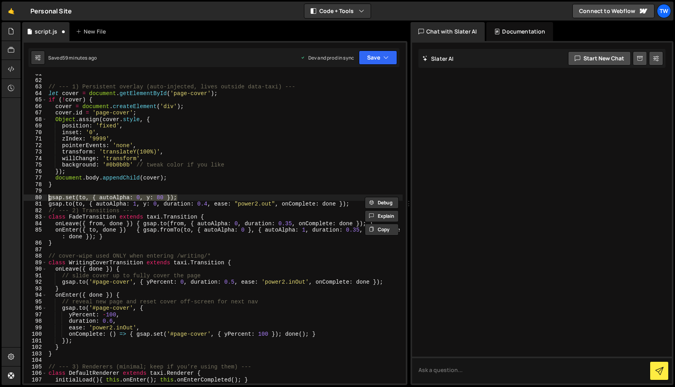
click at [144, 224] on div "// --- 1) Persistent overlay (auto-injected, lives outside data-taxi) --- let c…" at bounding box center [225, 232] width 356 height 323
click at [186, 197] on div "// --- 1) Persistent overlay (auto-injected, lives outside data-taxi) --- let c…" at bounding box center [225, 232] width 356 height 323
type textarea "gsap.set(to, { autoAlpha: 0, y: 80 });"
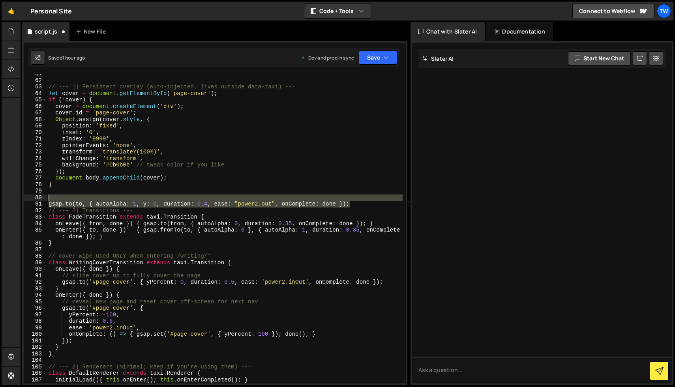
drag, startPoint x: 353, startPoint y: 207, endPoint x: 353, endPoint y: 196, distance: 10.7
click at [353, 196] on div "// --- 1) Persistent overlay (auto-injected, lives outside data-taxi) --- let c…" at bounding box center [225, 232] width 356 height 323
type textarea "gsap.to(to, { autoAlpha: 1, y: 0, duration: 0.4, ease: "power2.out", onComplete…"
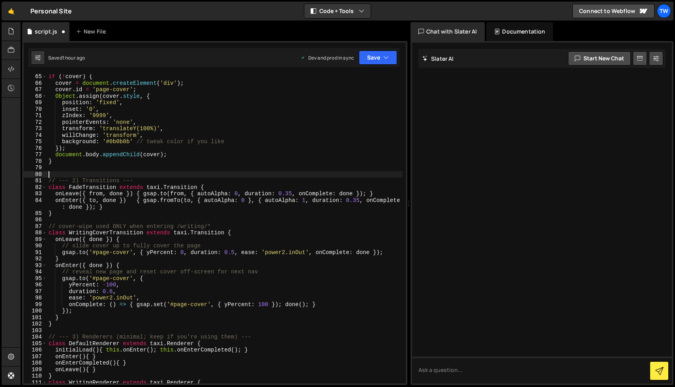
scroll to position [418, 0]
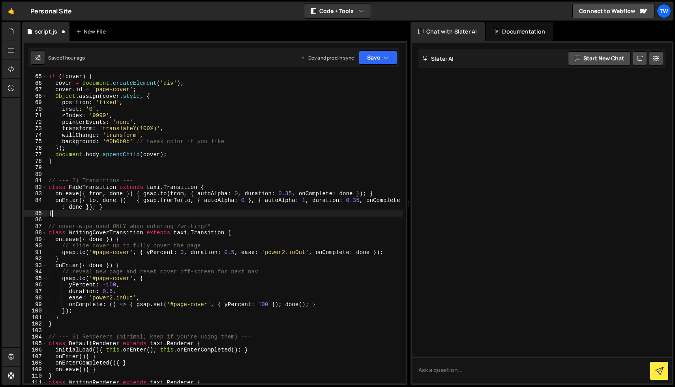
click at [254, 214] on div "if ( ! cover ) { cover = document . createElement ( 'div' ) ; cover . id = 'pag…" at bounding box center [225, 234] width 356 height 323
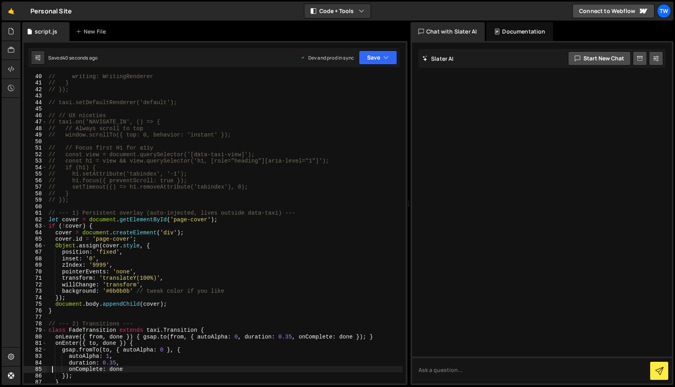
scroll to position [256, 0]
click at [49, 212] on div "// writing: WritingRenderer // } // }); // taxi.setDefaultRenderer('default'); …" at bounding box center [225, 233] width 356 height 323
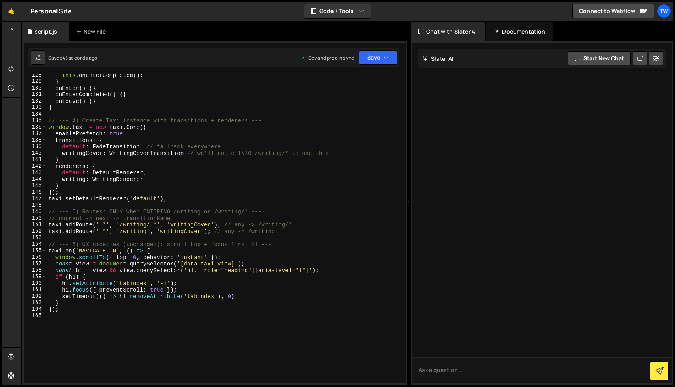
scroll to position [830, 0]
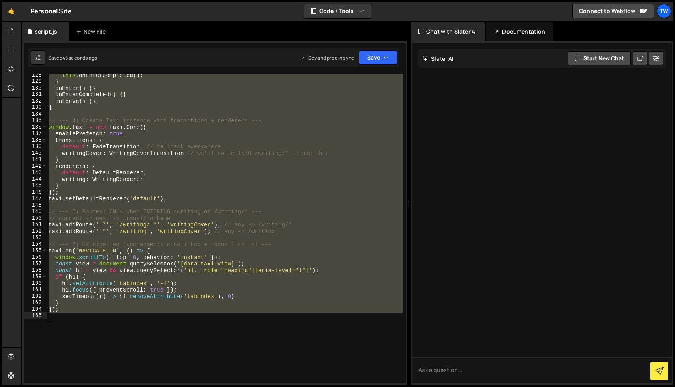
click at [87, 314] on div "this . onEnterCompleted ( ) ; } onEnter ( ) { } onEnterCompleted ( ) { } onLeav…" at bounding box center [225, 233] width 356 height 323
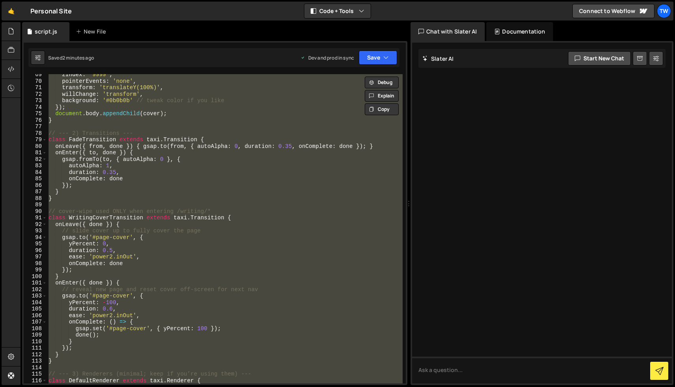
scroll to position [446, 0]
click at [88, 225] on div "zIndex : '9999' , pointerEvents : 'none' , transform : 'translateY(100%)' , wil…" at bounding box center [225, 229] width 356 height 310
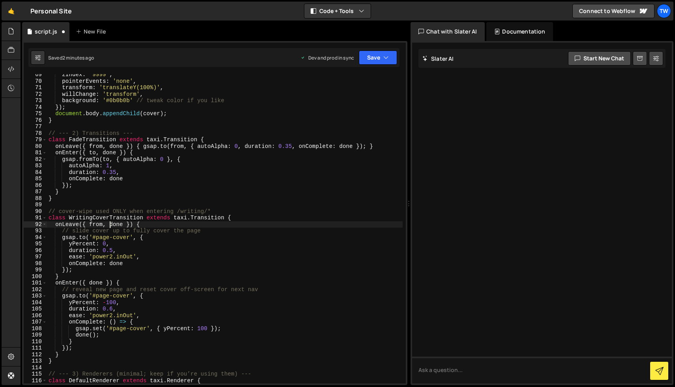
scroll to position [0, 4]
click at [88, 285] on div "zIndex : '9999' , pointerEvents : 'none' , transform : 'translateY(100%)' , wil…" at bounding box center [225, 232] width 356 height 323
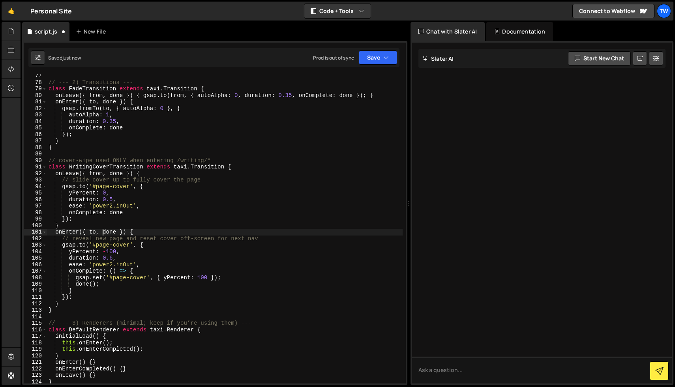
scroll to position [497, 0]
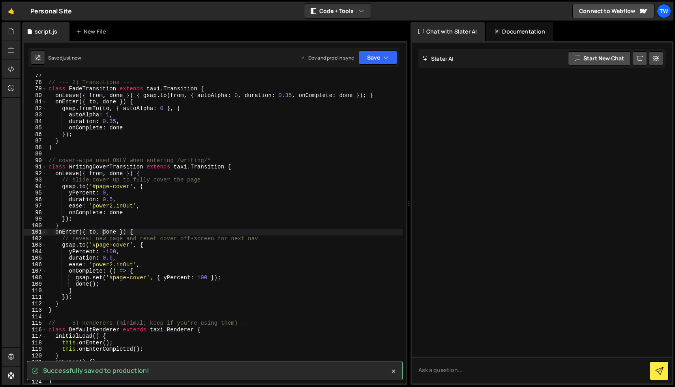
type textarea "onEnter({ to, done }) {"
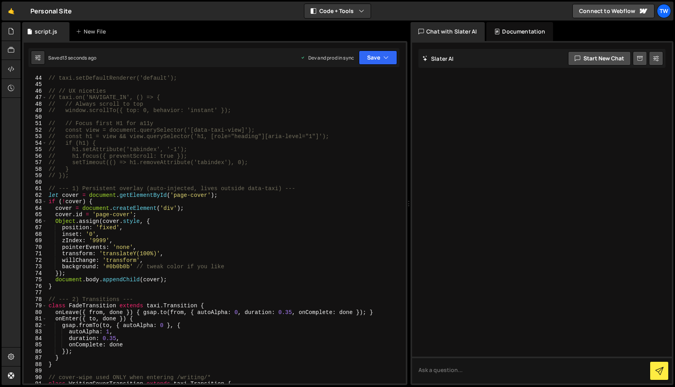
scroll to position [262, 0]
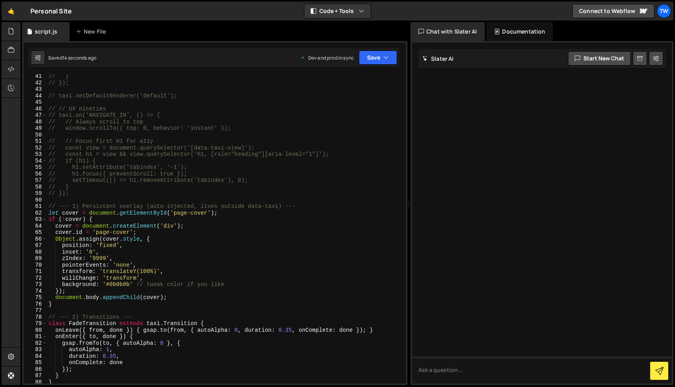
click at [60, 201] on div "// } // }); // taxi.setDefaultRenderer('default'); // // UX niceties // taxi.on…" at bounding box center [225, 234] width 356 height 323
type textarea "});"
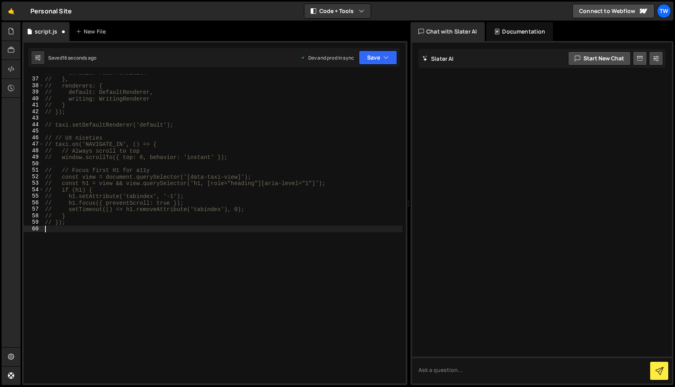
scroll to position [228, 0]
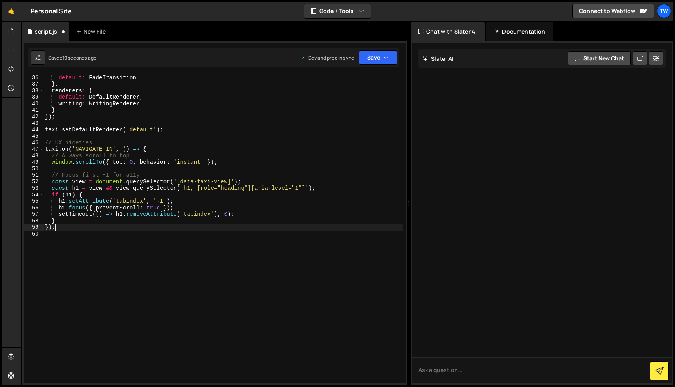
type textarea "});"
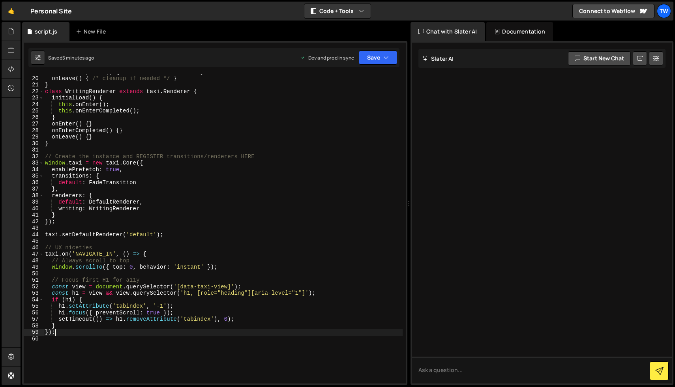
scroll to position [0, 0]
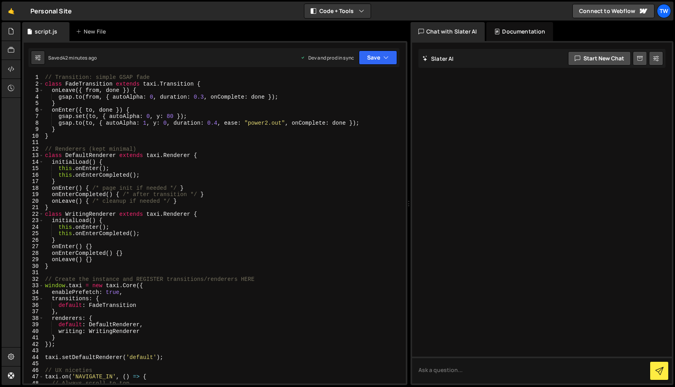
click at [241, 142] on div "// Transition: simple GSAP fade class FadeTransition extends taxi . Transition …" at bounding box center [222, 234] width 359 height 320
